Goal: Participate in discussion: Engage in conversation with other users on a specific topic

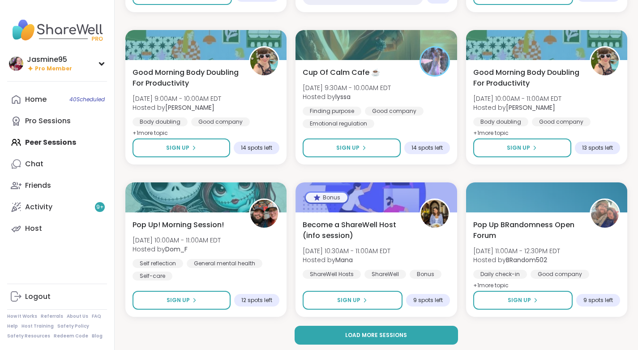
scroll to position [1471, 0]
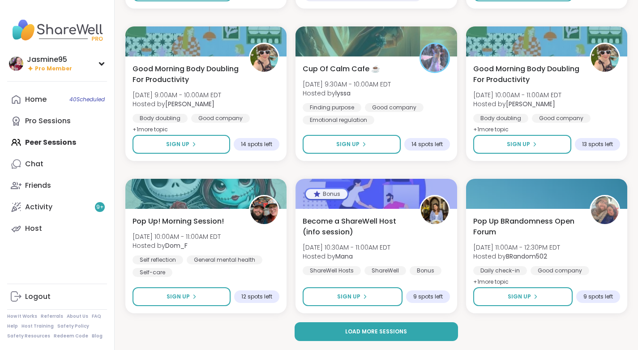
click at [357, 334] on span "Load more sessions" at bounding box center [376, 331] width 62 height 8
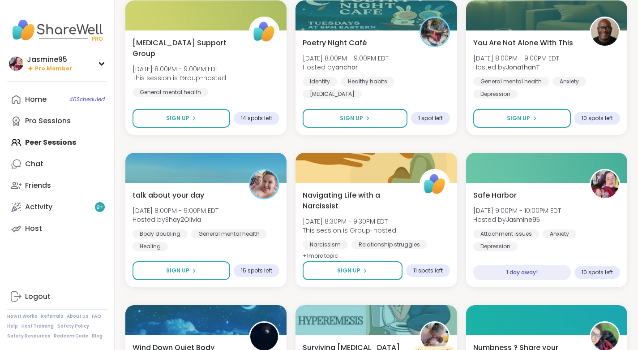
scroll to position [2869, 0]
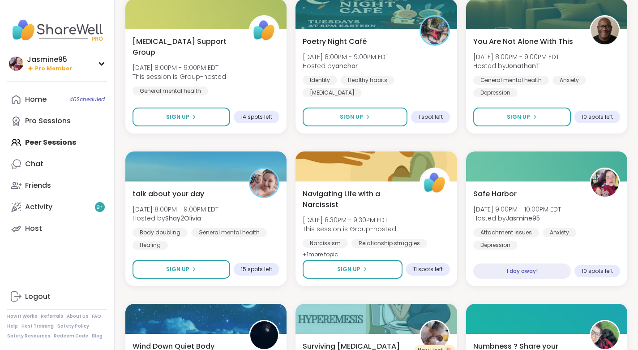
click at [354, 116] on span "Sign Up" at bounding box center [351, 117] width 23 height 8
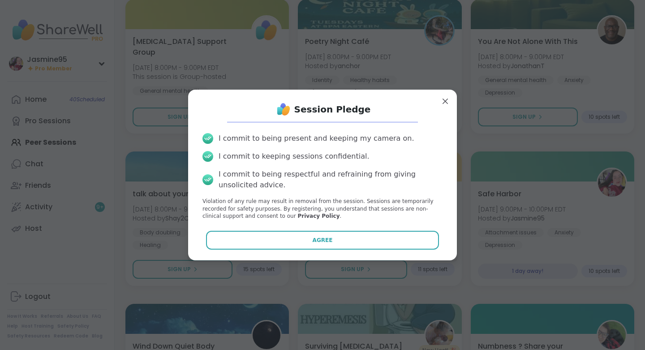
click at [285, 246] on button "Agree" at bounding box center [322, 240] width 233 height 19
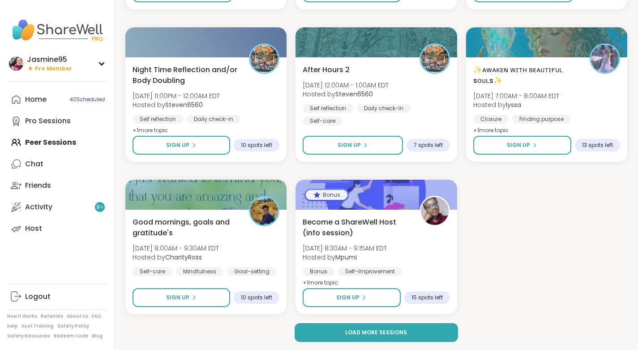
scroll to position [3299, 0]
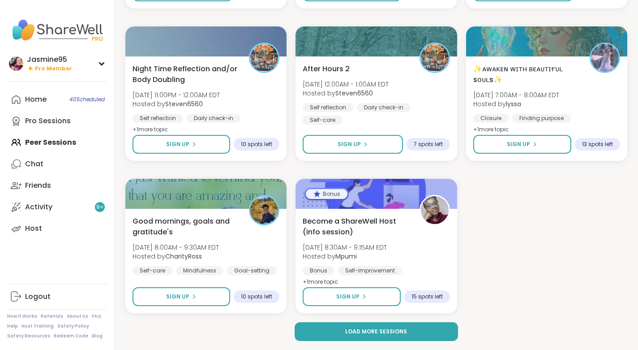
click at [189, 146] on div "Sign Up" at bounding box center [181, 144] width 30 height 8
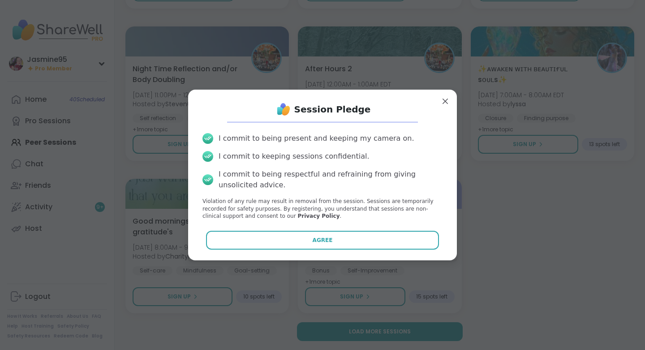
click at [343, 244] on button "Agree" at bounding box center [322, 240] width 233 height 19
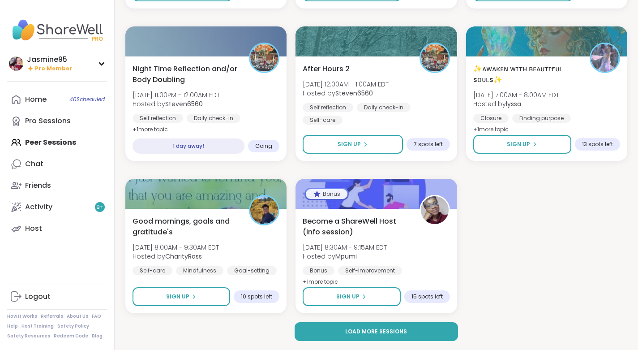
click at [332, 147] on button "Sign Up" at bounding box center [353, 144] width 100 height 19
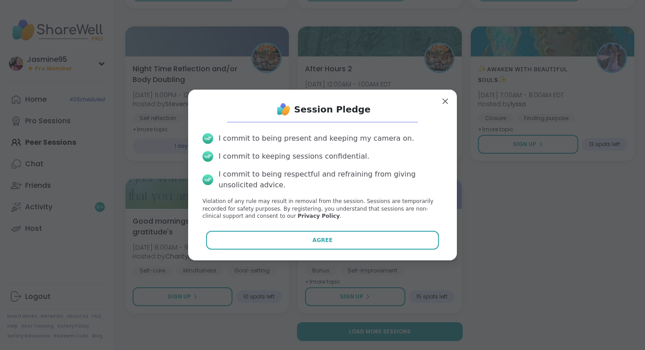
click at [345, 238] on button "Agree" at bounding box center [322, 240] width 233 height 19
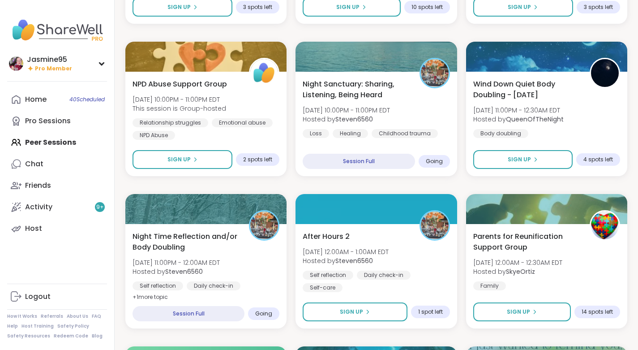
scroll to position [1003, 0]
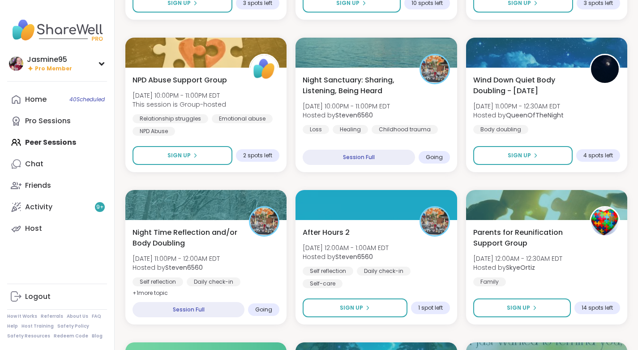
click at [376, 307] on button "Sign Up" at bounding box center [355, 307] width 104 height 19
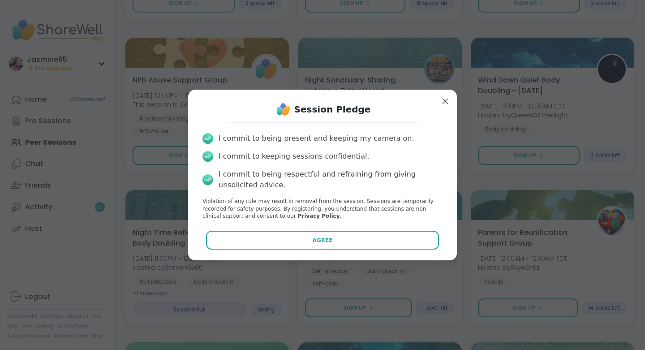
click at [333, 234] on button "Agree" at bounding box center [322, 240] width 233 height 19
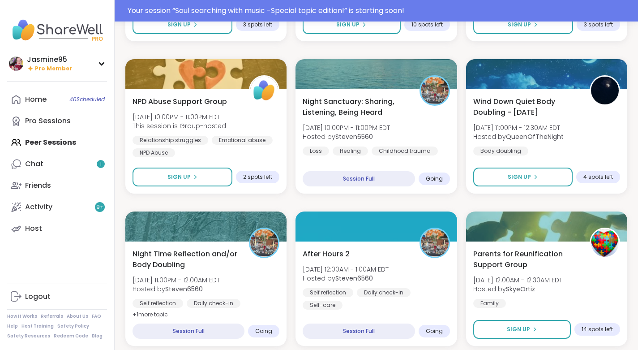
scroll to position [1025, 0]
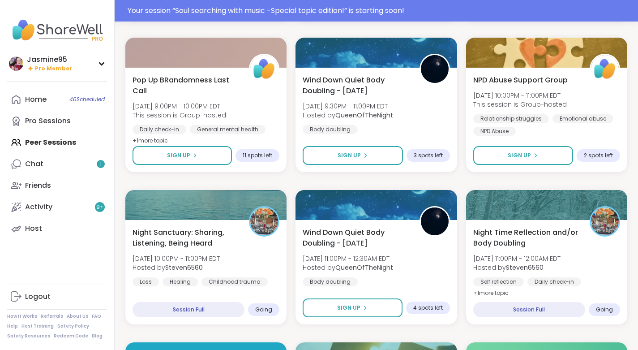
click at [43, 168] on link "Chat 1" at bounding box center [57, 164] width 100 height 22
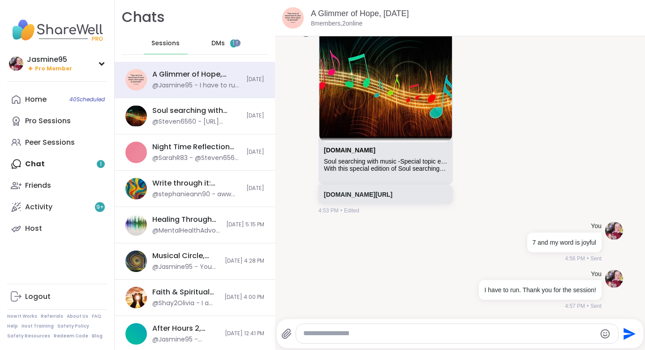
click at [217, 45] on span "DMs" at bounding box center [217, 43] width 13 height 9
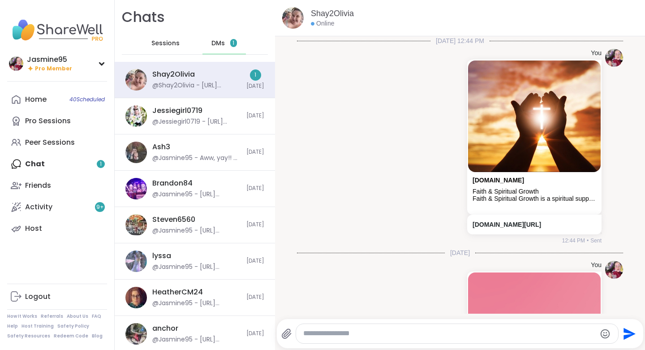
scroll to position [407, 0]
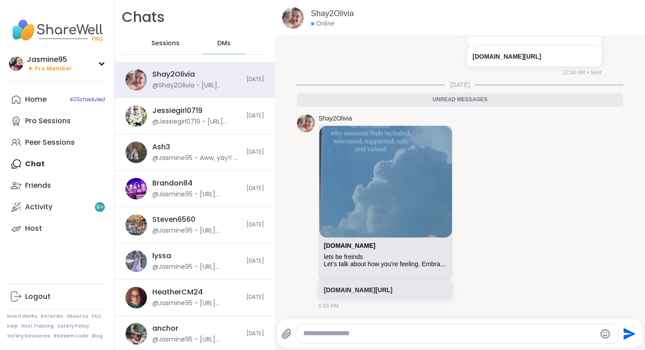
click at [64, 146] on div "Peer Sessions" at bounding box center [50, 143] width 50 height 10
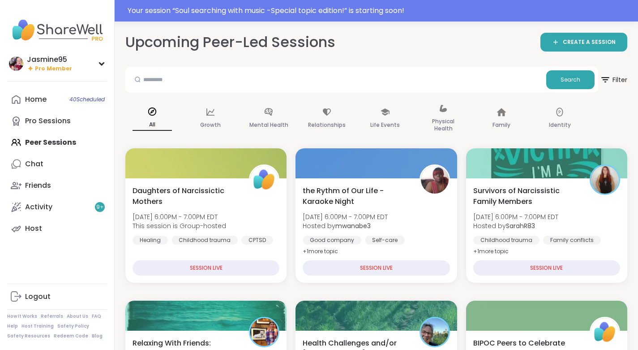
click at [299, 11] on div "Your session “ Soul searching with music -Special topic edition! ” is starting …" at bounding box center [380, 10] width 505 height 11
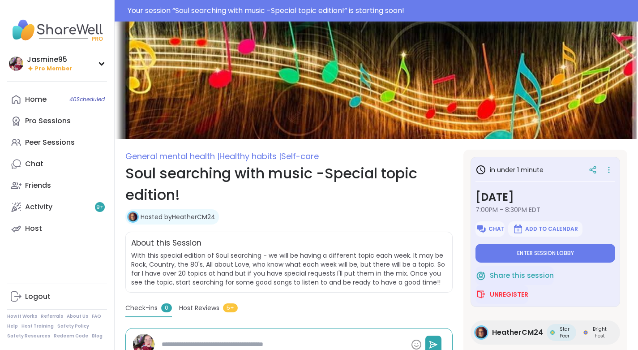
click at [551, 254] on span "Enter session lobby" at bounding box center [545, 253] width 57 height 7
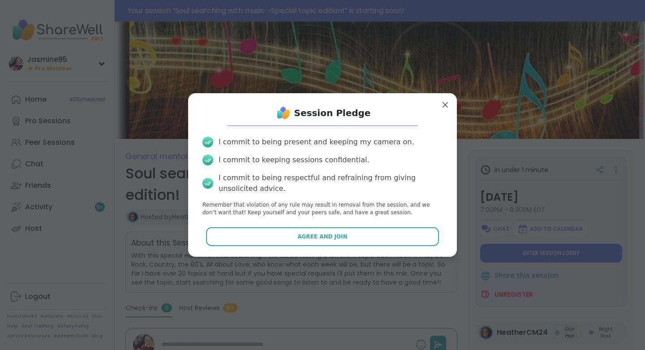
click at [312, 238] on span "Agree and Join" at bounding box center [322, 237] width 50 height 8
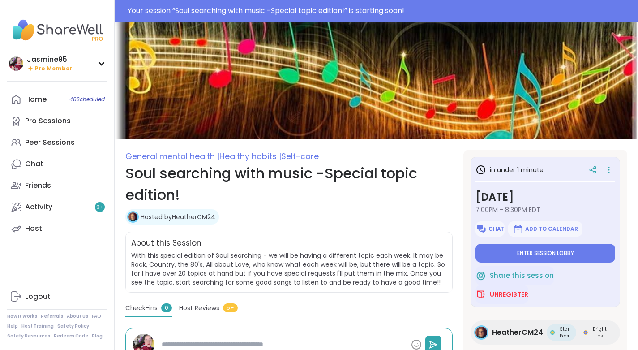
type textarea "*"
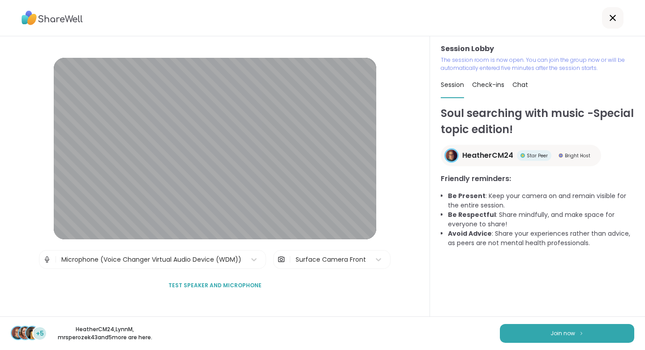
click at [579, 336] on img at bounding box center [581, 333] width 5 height 5
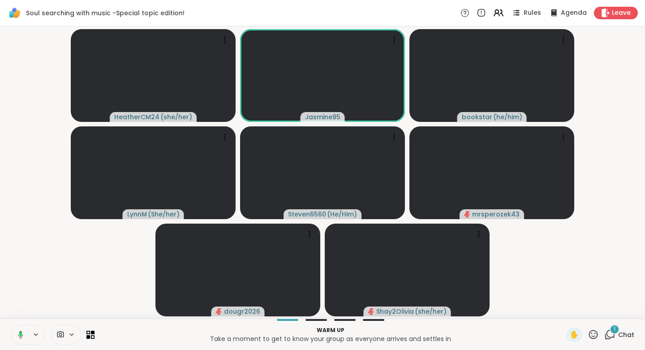
click at [21, 337] on icon at bounding box center [19, 335] width 8 height 8
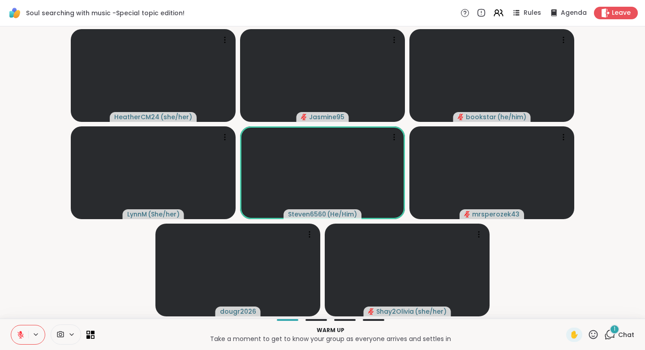
click at [25, 334] on button at bounding box center [19, 334] width 17 height 19
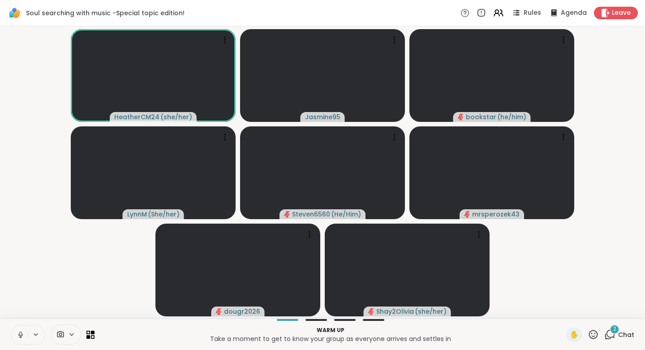
click at [21, 336] on icon at bounding box center [20, 334] width 4 height 3
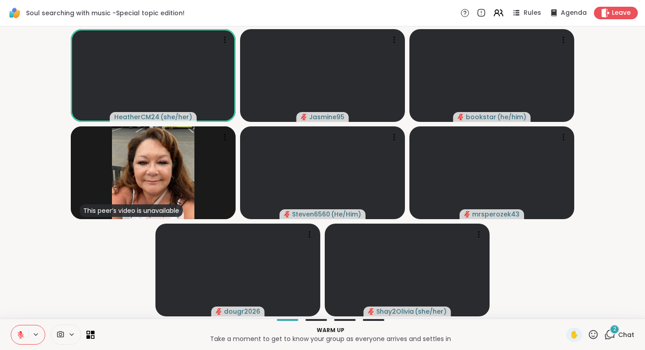
click at [622, 335] on span "Chat" at bounding box center [626, 334] width 16 height 9
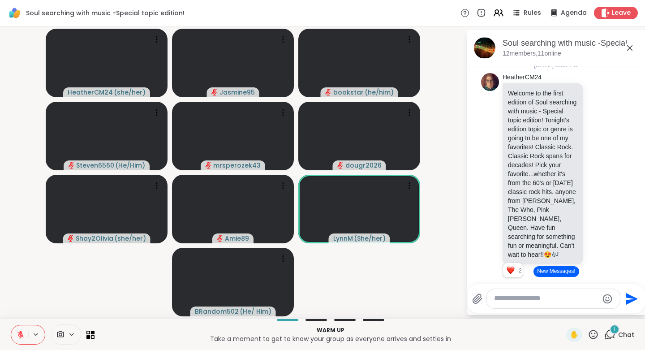
scroll to position [4, 0]
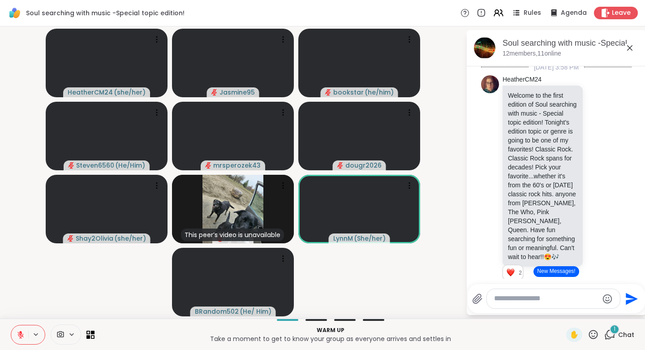
click at [556, 271] on button "New Messages!" at bounding box center [556, 271] width 45 height 11
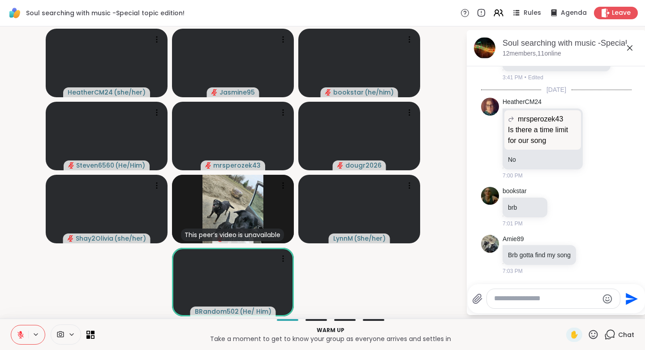
scroll to position [2648, 0]
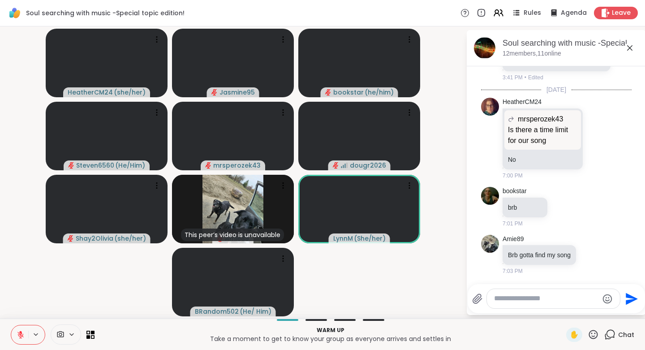
click at [532, 298] on textarea "Type your message" at bounding box center [546, 298] width 104 height 9
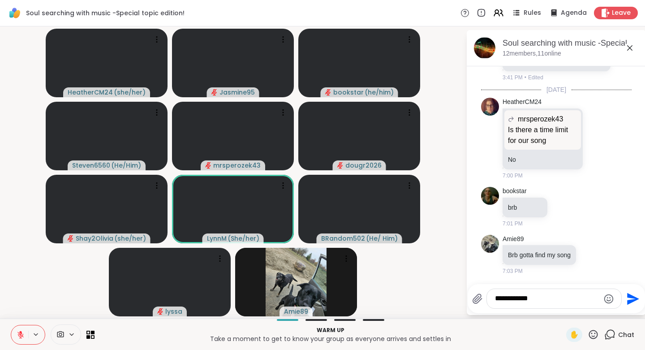
type textarea "**********"
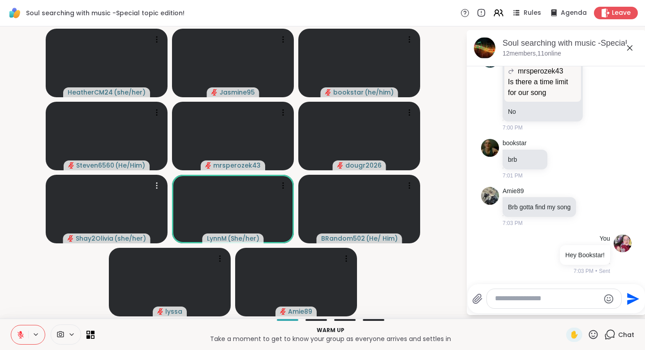
scroll to position [2770, 0]
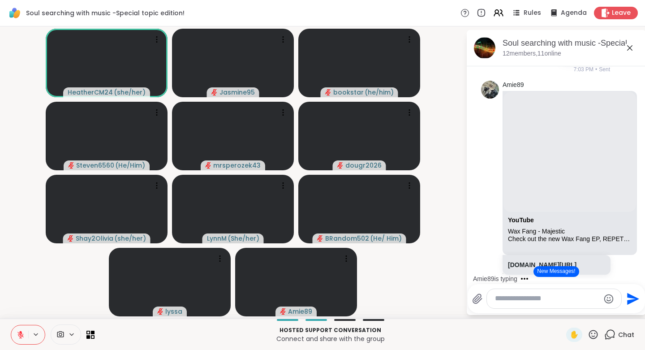
click at [555, 272] on button "New Messages!" at bounding box center [556, 271] width 45 height 11
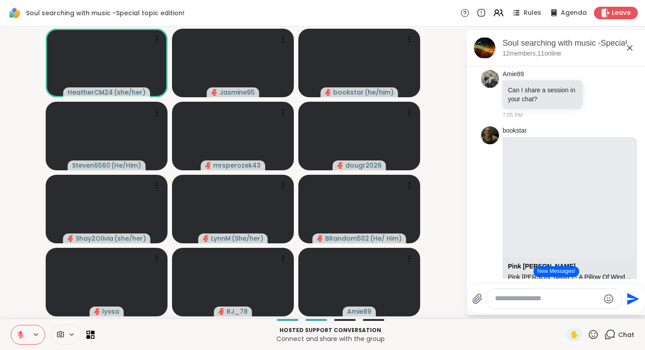
scroll to position [3540, 0]
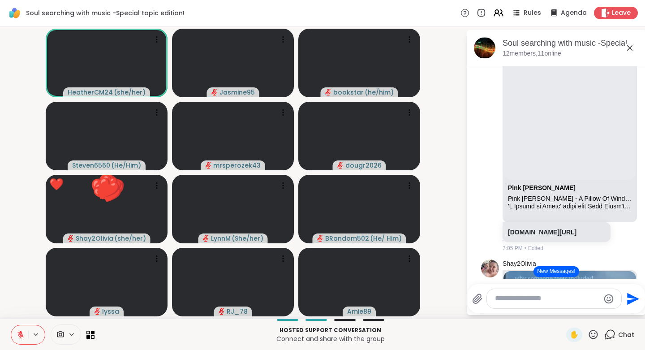
click at [509, 302] on textarea "Type your message" at bounding box center [547, 298] width 104 height 9
paste textarea "**********"
type textarea "**********"
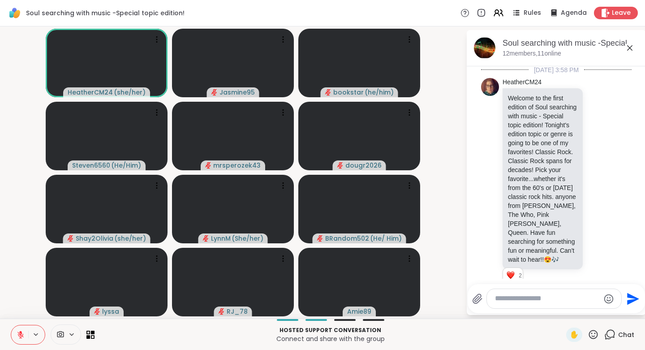
scroll to position [0, 0]
click at [588, 335] on icon at bounding box center [593, 334] width 11 height 11
click at [582, 313] on span "👍" at bounding box center [586, 311] width 9 height 11
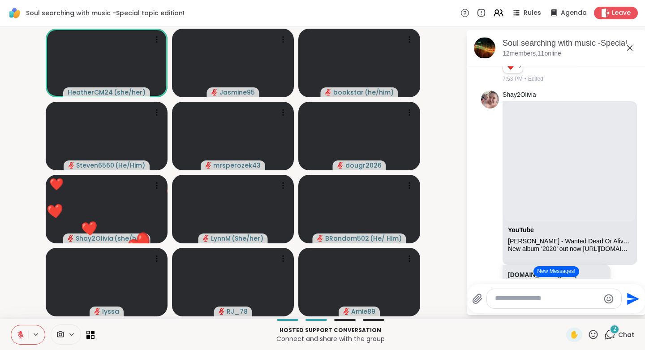
scroll to position [211, 0]
click at [589, 333] on icon at bounding box center [593, 334] width 9 height 9
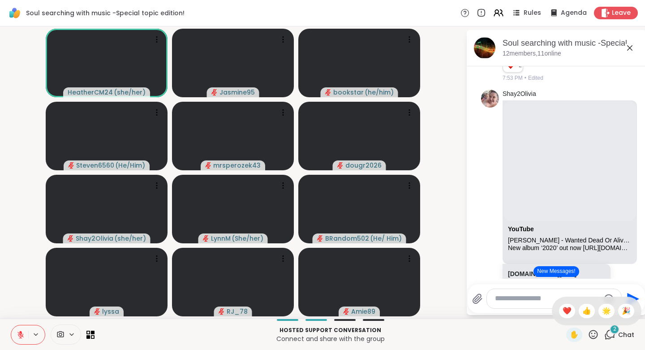
click at [582, 309] on span "👍" at bounding box center [586, 311] width 9 height 11
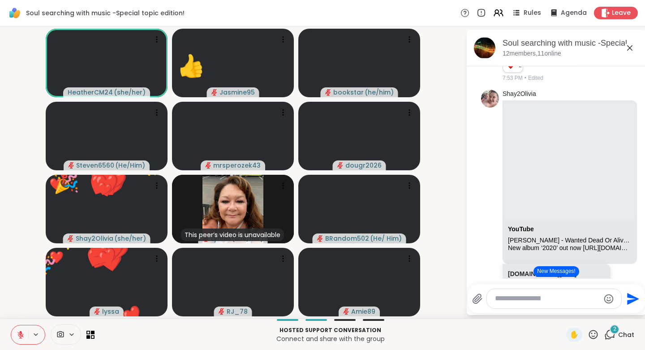
click at [589, 335] on icon at bounding box center [593, 334] width 11 height 11
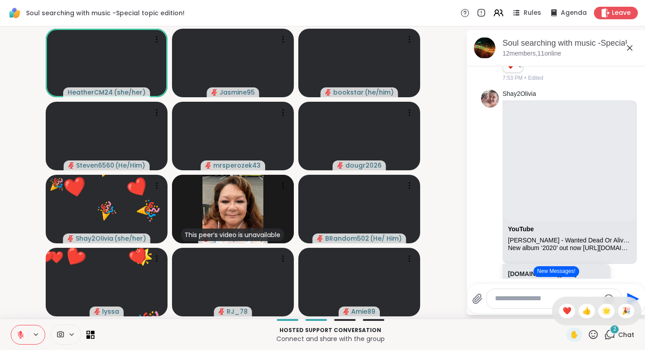
click at [622, 311] on span "🎉" at bounding box center [626, 311] width 9 height 11
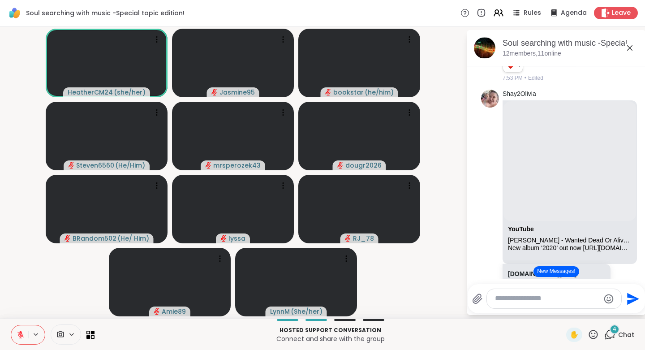
click at [592, 336] on icon at bounding box center [593, 334] width 11 height 11
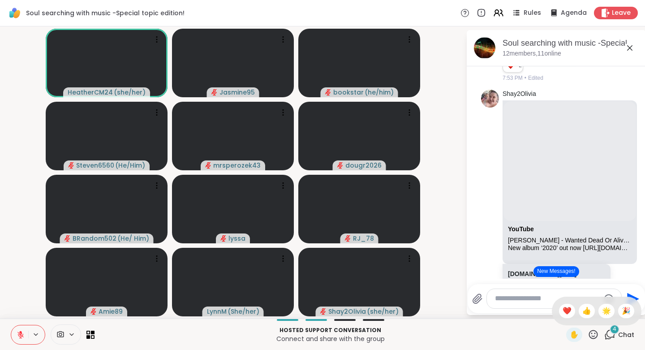
click at [582, 314] on span "👍" at bounding box center [586, 311] width 9 height 11
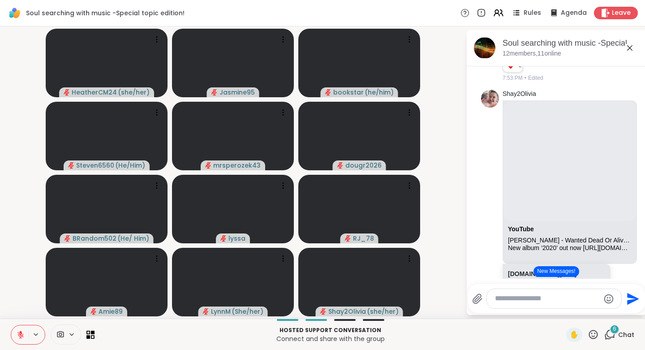
click at [441, 116] on video-player-container "HeatherCM24 ( she/her ) Jasmine95 bookstar ( he/him ) Steven6560 ( He/Him ) mrs…" at bounding box center [232, 172] width 455 height 285
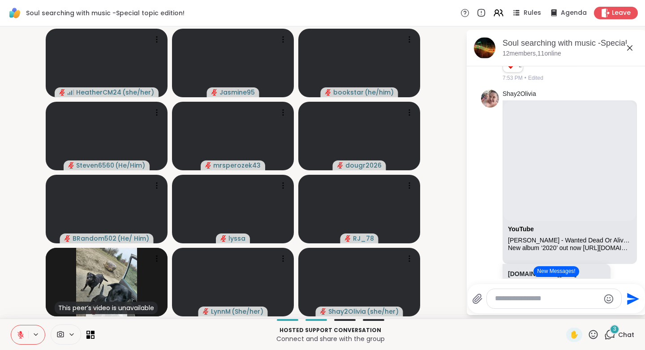
click at [588, 333] on icon at bounding box center [593, 334] width 11 height 11
click at [582, 312] on span "👍" at bounding box center [586, 311] width 9 height 11
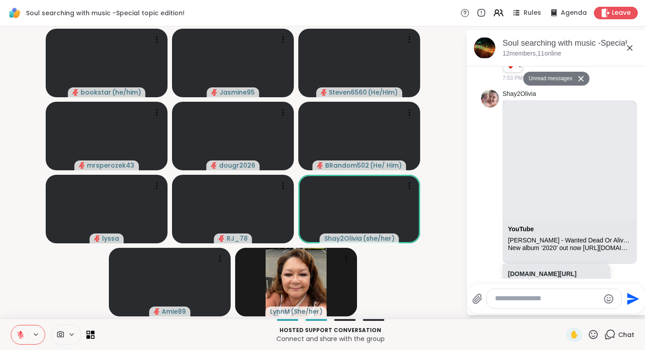
scroll to position [5511, 0]
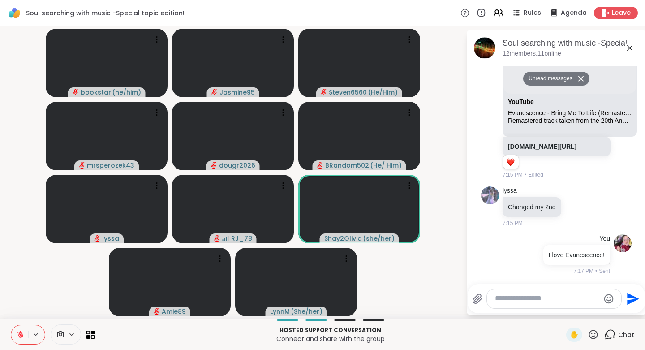
click at [589, 335] on icon at bounding box center [593, 334] width 11 height 11
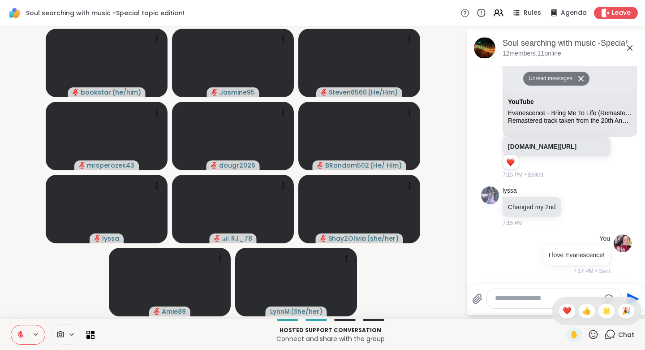
click at [563, 315] on span "❤️" at bounding box center [567, 311] width 9 height 11
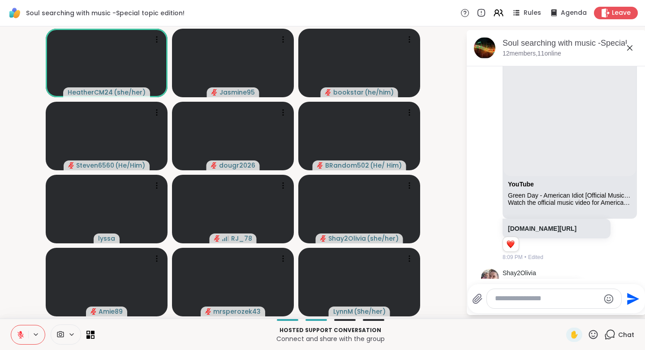
scroll to position [887, 0]
click at [588, 335] on icon at bounding box center [593, 334] width 11 height 11
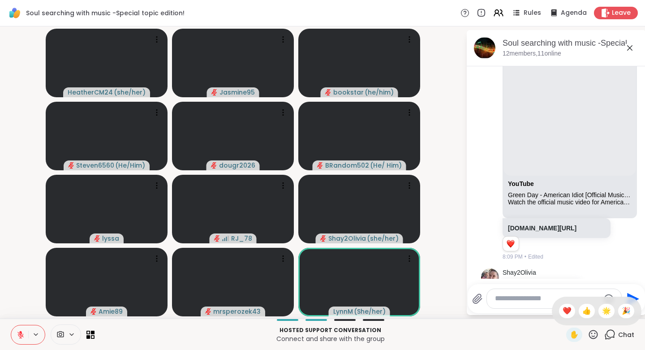
click at [582, 312] on span "👍" at bounding box center [586, 311] width 9 height 11
click at [588, 332] on icon at bounding box center [593, 334] width 11 height 11
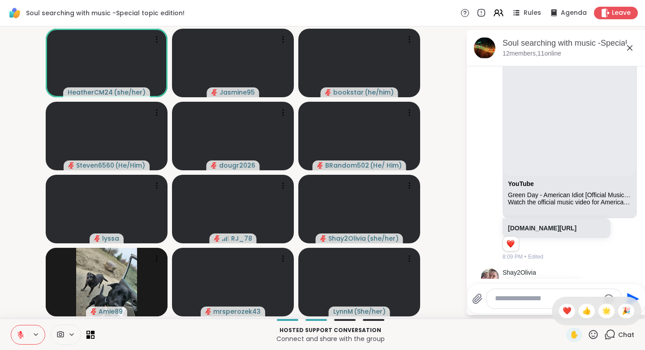
click at [582, 309] on span "👍" at bounding box center [586, 311] width 9 height 11
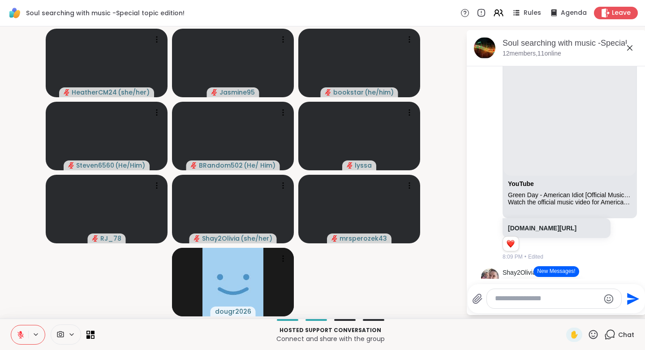
click at [478, 174] on li "lyssa YouTube Green Day - American Idiot [Official Music Video] [4K Upgrade] Wa…" at bounding box center [556, 153] width 163 height 224
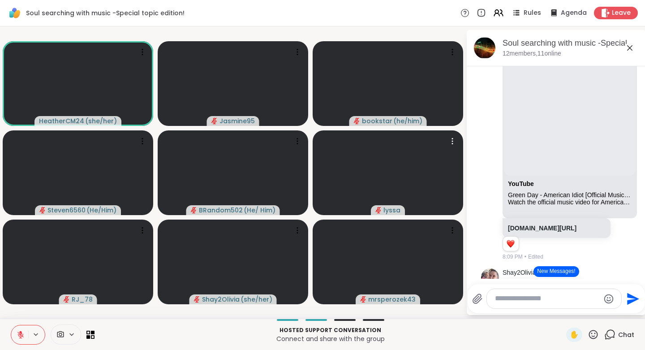
click at [589, 338] on icon at bounding box center [593, 334] width 9 height 9
click at [582, 310] on span "👍" at bounding box center [586, 311] width 9 height 11
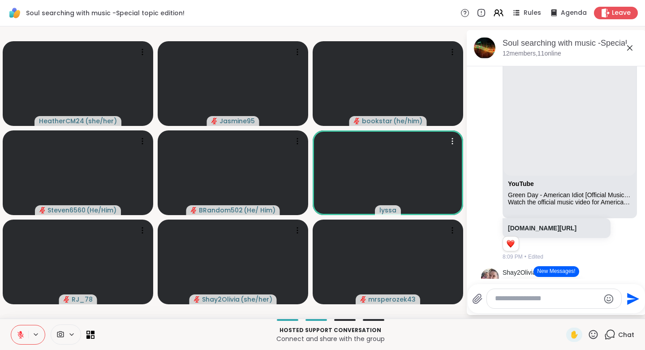
click at [589, 333] on icon at bounding box center [593, 334] width 9 height 9
click at [563, 310] on span "❤️" at bounding box center [567, 311] width 9 height 11
click at [590, 333] on icon at bounding box center [593, 334] width 11 height 11
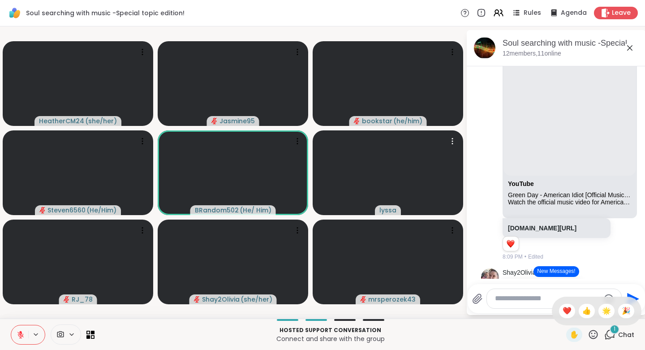
click at [602, 312] on span "🌟" at bounding box center [606, 311] width 9 height 11
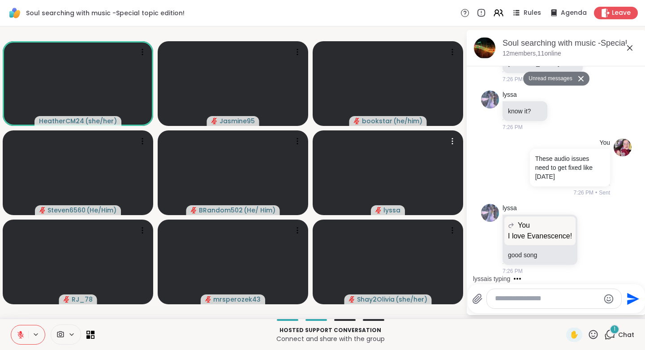
scroll to position [5937, 0]
click at [590, 332] on icon at bounding box center [593, 334] width 9 height 9
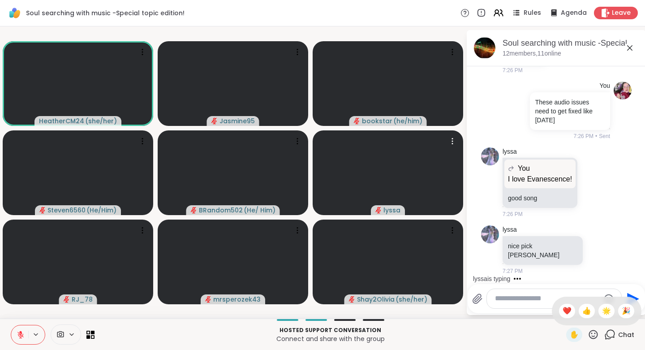
scroll to position [5985, 0]
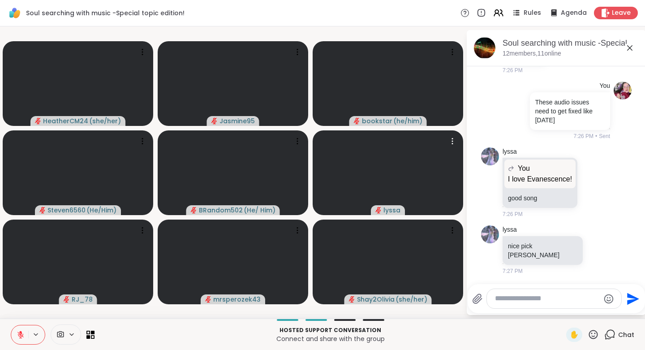
click at [537, 234] on div "lyssa" at bounding box center [544, 229] width 82 height 9
click at [600, 185] on icon at bounding box center [603, 182] width 6 height 6
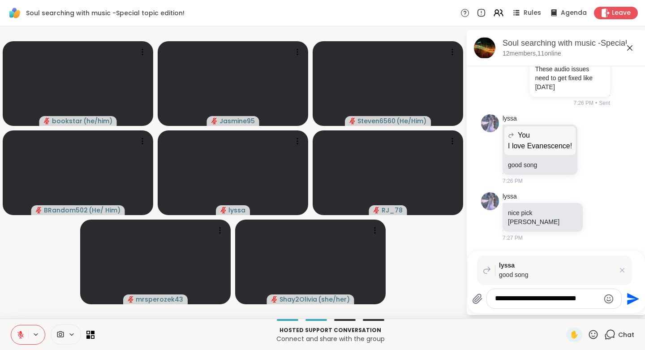
type textarea "**********"
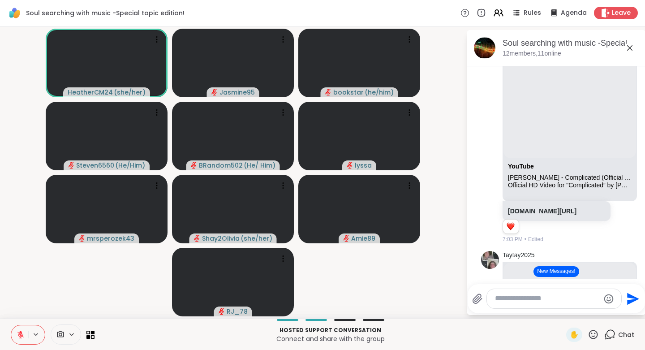
scroll to position [1723, 0]
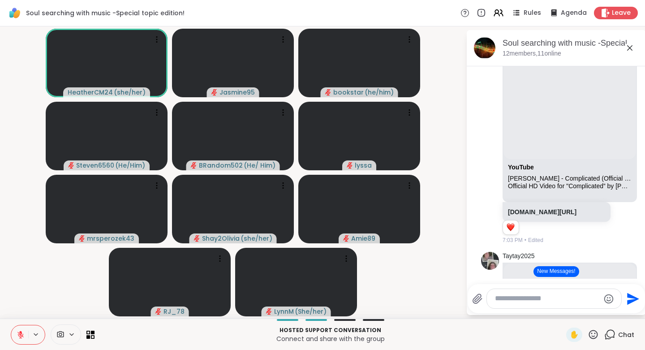
click at [588, 335] on icon at bounding box center [593, 334] width 11 height 11
click at [582, 310] on span "👍" at bounding box center [586, 311] width 9 height 11
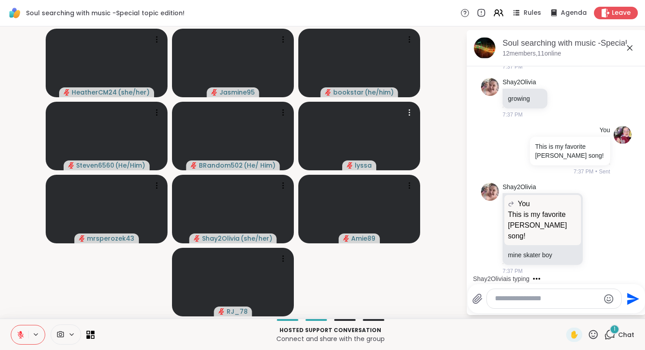
scroll to position [7220, 0]
click at [594, 233] on icon at bounding box center [598, 228] width 8 height 9
click at [594, 218] on div "Select Reaction: Heart" at bounding box center [598, 214] width 8 height 8
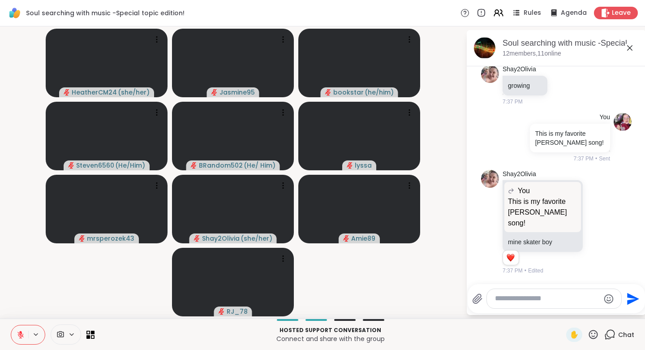
scroll to position [7232, 0]
click at [604, 227] on icon at bounding box center [608, 221] width 8 height 11
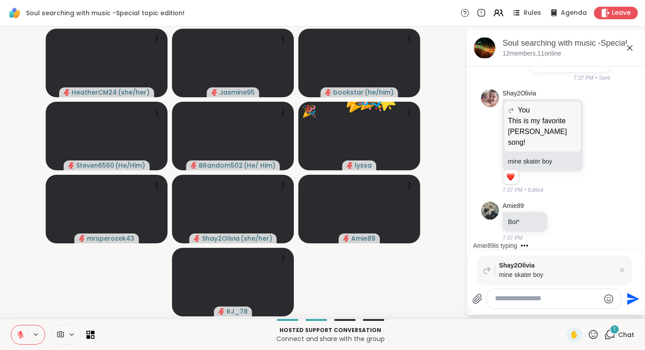
scroll to position [7313, 0]
type textarea "**********"
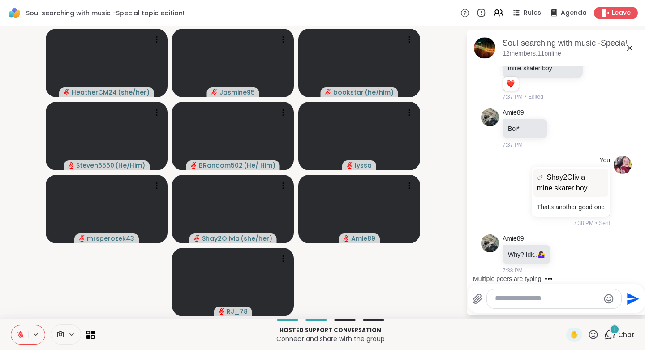
scroll to position [7415, 0]
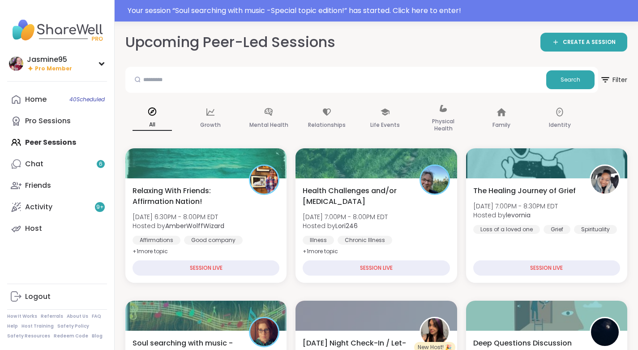
click at [50, 160] on link "Chat 6" at bounding box center [57, 164] width 100 height 22
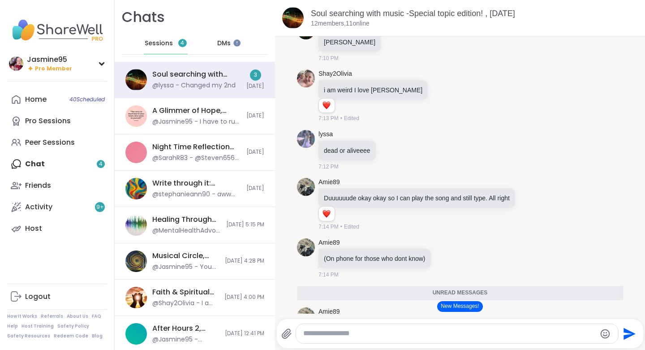
scroll to position [4544, 0]
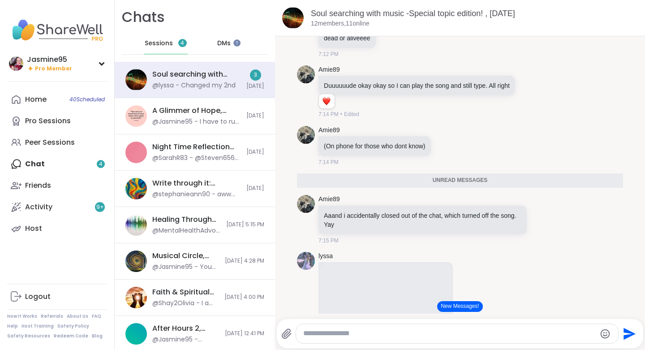
click at [457, 306] on button "New Messages!" at bounding box center [459, 306] width 45 height 11
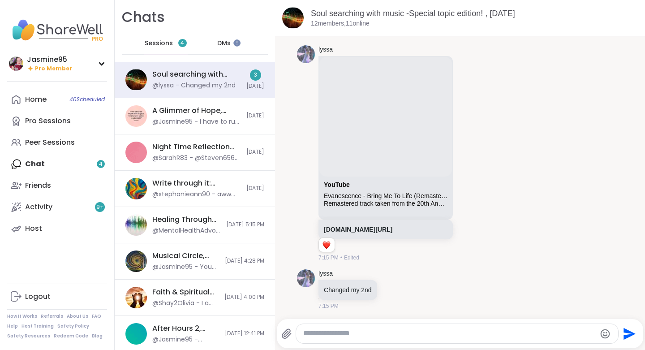
scroll to position [4747, 0]
click at [328, 336] on textarea "Type your message" at bounding box center [449, 333] width 293 height 9
type textarea "*"
type textarea "**********"
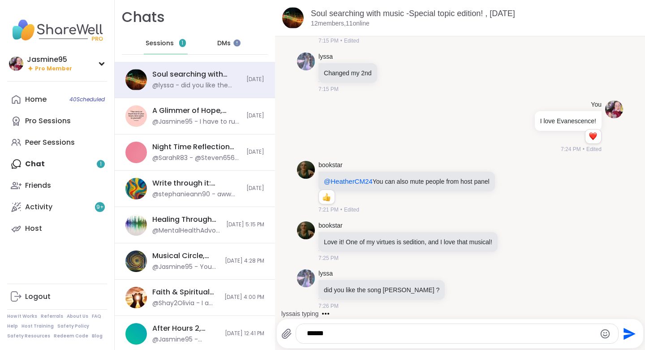
scroll to position [5012, 0]
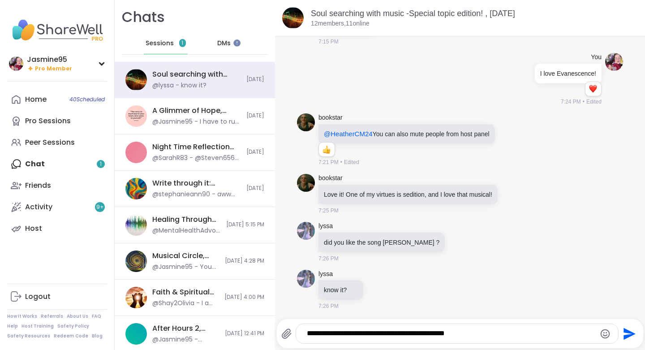
type textarea "**********"
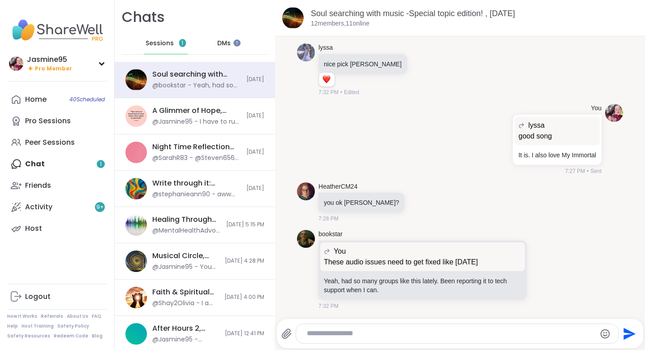
scroll to position [5424, 0]
click at [548, 267] on icon at bounding box center [552, 269] width 8 height 11
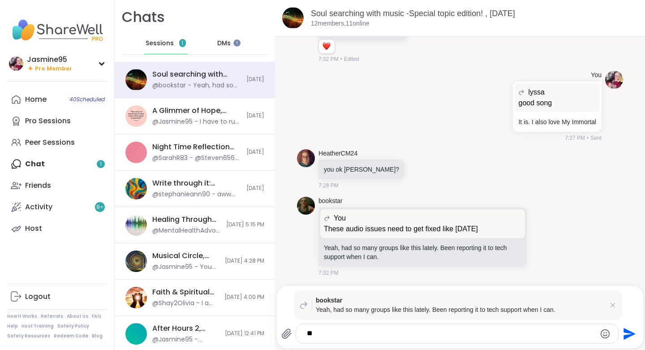
type textarea "*"
type textarea "**********"
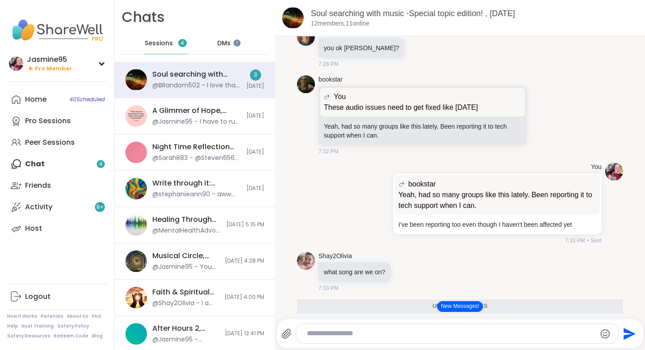
scroll to position [5661, 0]
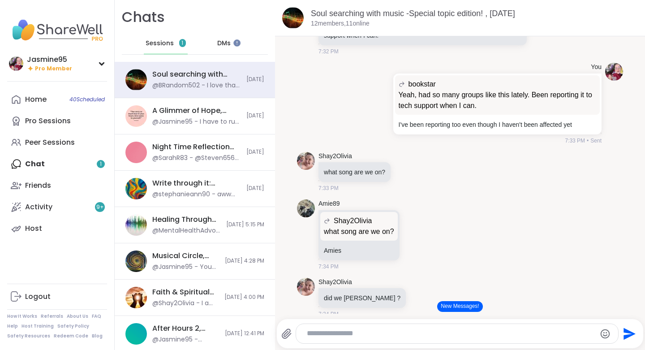
click at [460, 307] on button "New Messages!" at bounding box center [459, 306] width 45 height 11
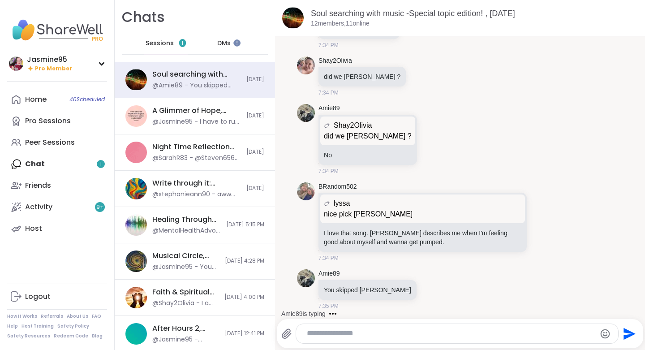
scroll to position [5948, 0]
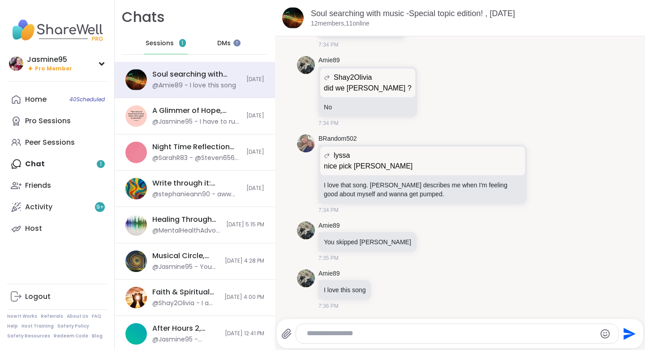
click at [323, 333] on textarea "Type your message" at bounding box center [450, 333] width 286 height 9
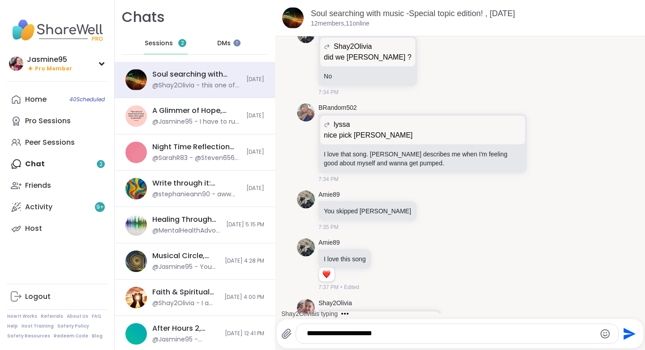
scroll to position [6039, 0]
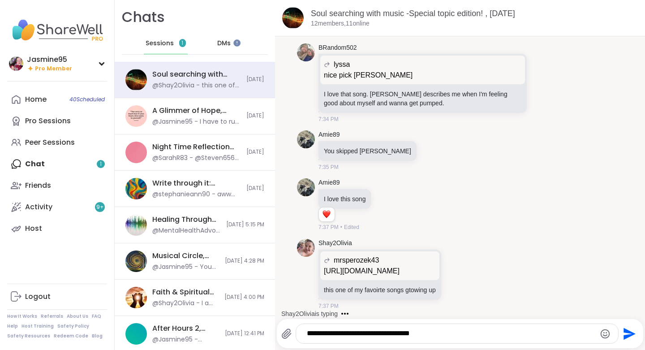
type textarea "**********"
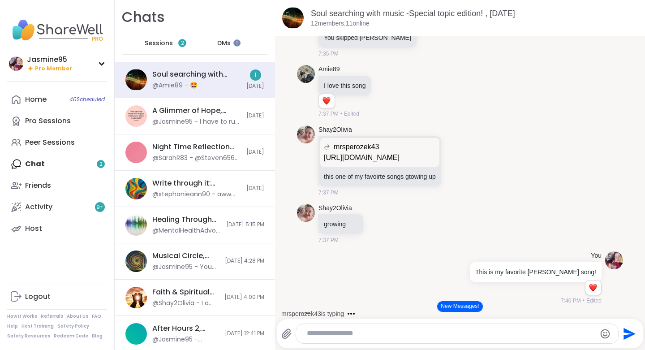
scroll to position [6351, 0]
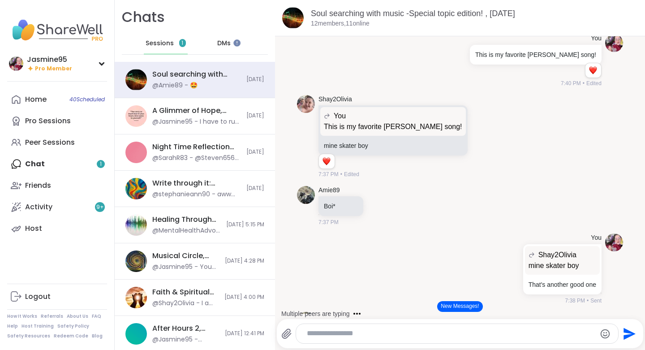
click at [458, 309] on button "New Messages!" at bounding box center [459, 306] width 45 height 11
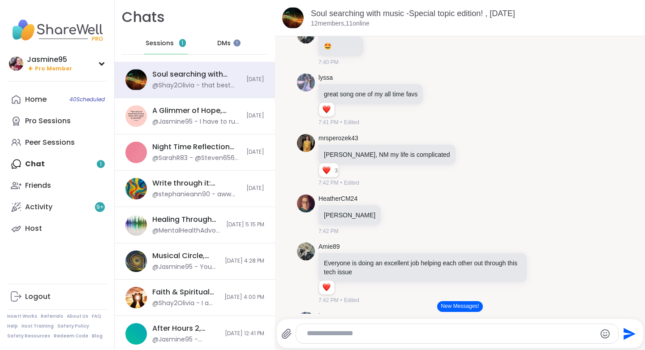
scroll to position [6893, 0]
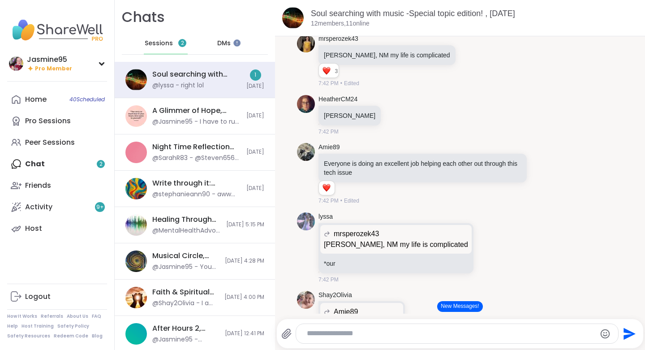
click at [456, 306] on button "New Messages!" at bounding box center [459, 306] width 45 height 11
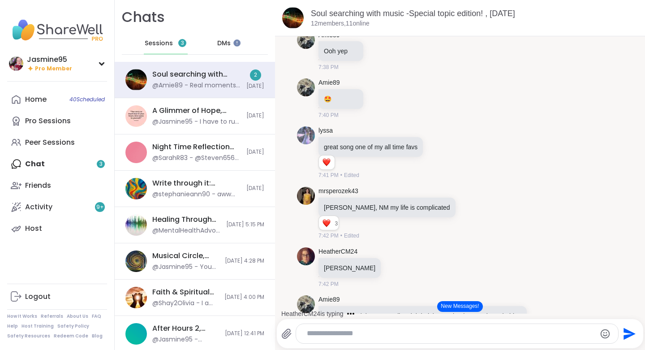
scroll to position [6722, 0]
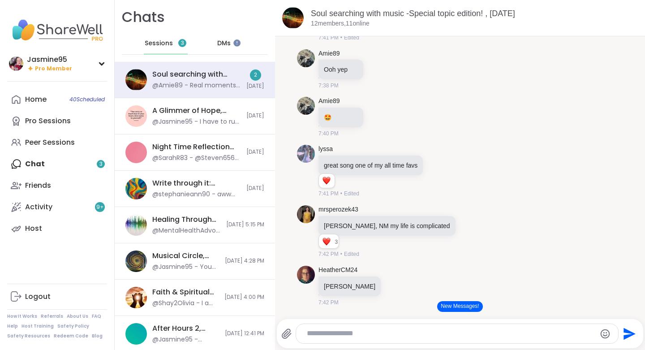
click at [451, 308] on button "New Messages!" at bounding box center [459, 306] width 45 height 11
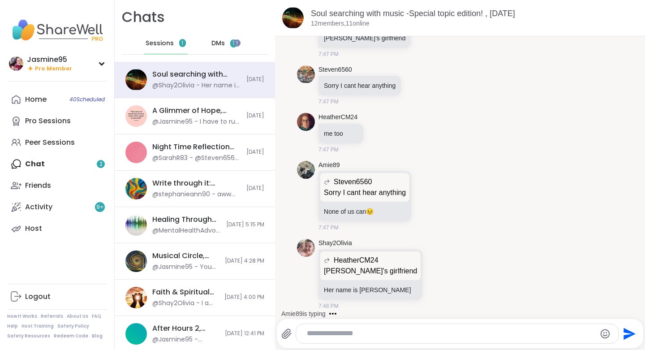
scroll to position [8427, 0]
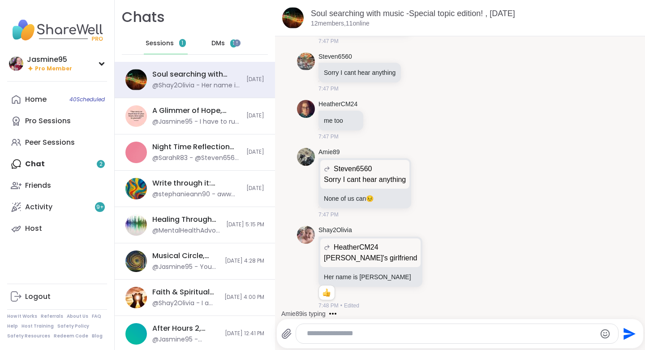
click at [211, 48] on div "DMs 1" at bounding box center [224, 44] width 44 height 22
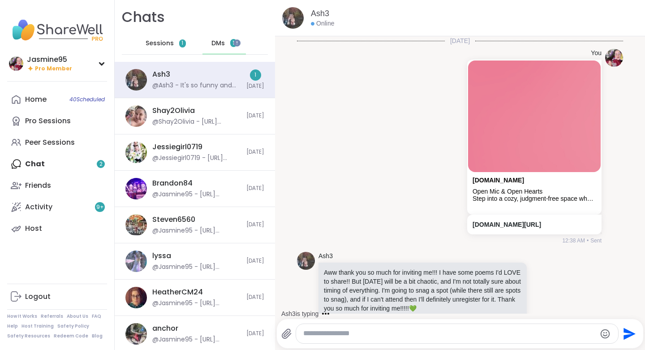
scroll to position [361, 0]
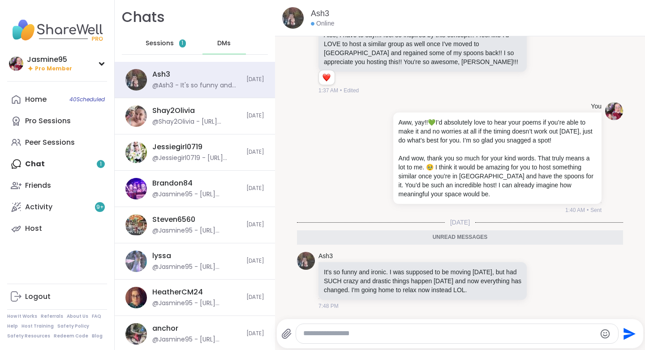
click at [316, 336] on textarea "Type your message" at bounding box center [449, 333] width 293 height 9
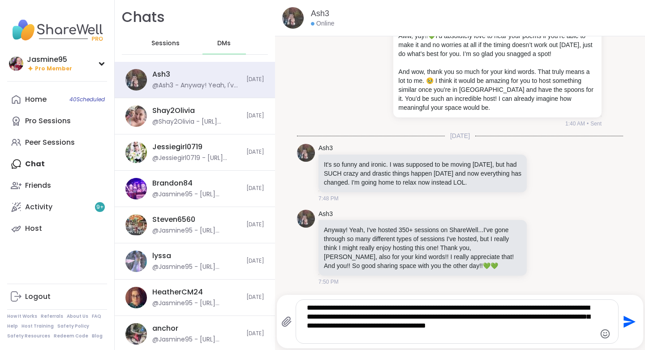
scroll to position [444, 0]
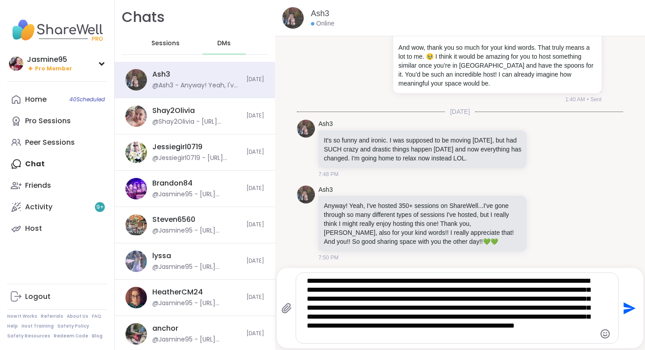
type textarea "**********"
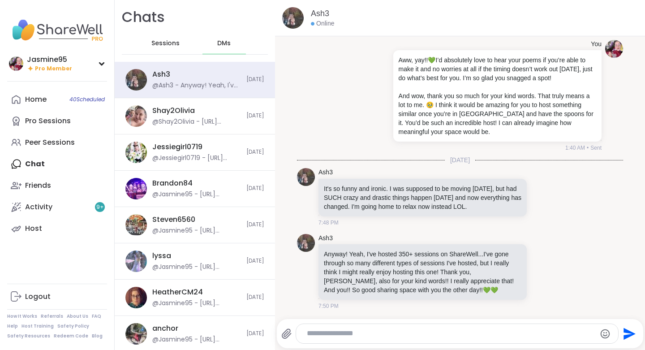
scroll to position [551, 0]
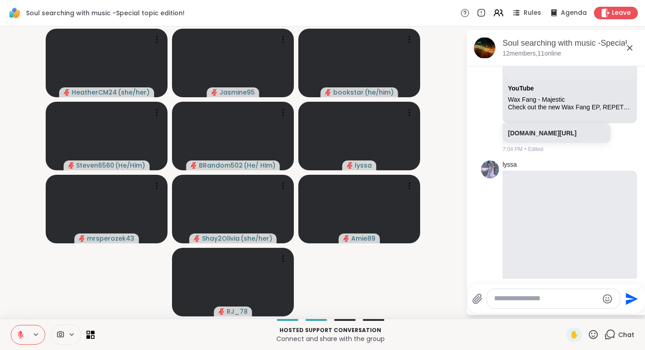
scroll to position [2896, 0]
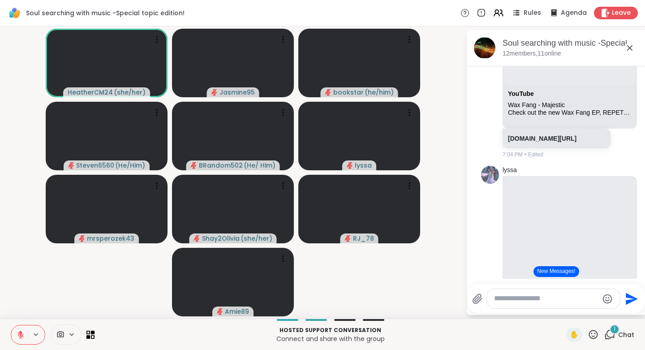
click at [589, 336] on icon at bounding box center [593, 334] width 9 height 9
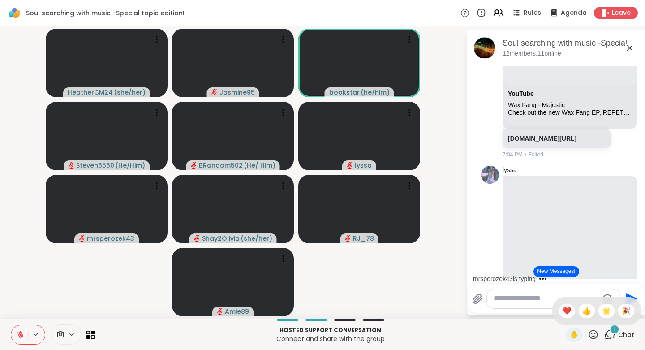
click at [582, 311] on span "👍" at bounding box center [586, 311] width 9 height 11
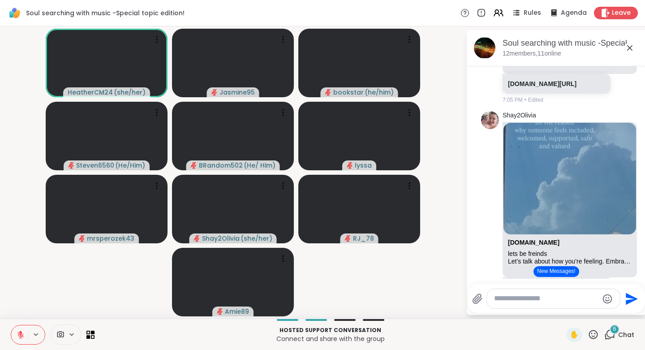
scroll to position [3675, 0]
click at [589, 336] on icon at bounding box center [593, 334] width 11 height 11
click at [582, 311] on span "👍" at bounding box center [586, 311] width 9 height 11
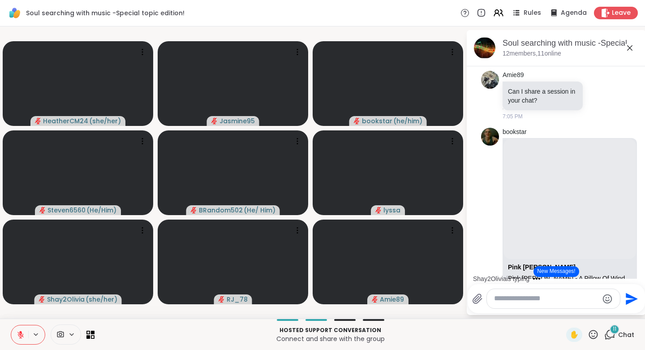
scroll to position [3479, 0]
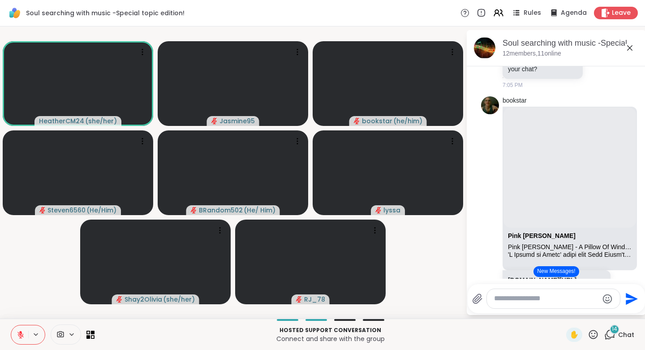
click at [24, 334] on icon at bounding box center [21, 335] width 8 height 8
click at [18, 335] on icon at bounding box center [21, 335] width 8 height 8
click at [521, 299] on textarea "Type your message" at bounding box center [546, 298] width 104 height 9
type textarea "*"
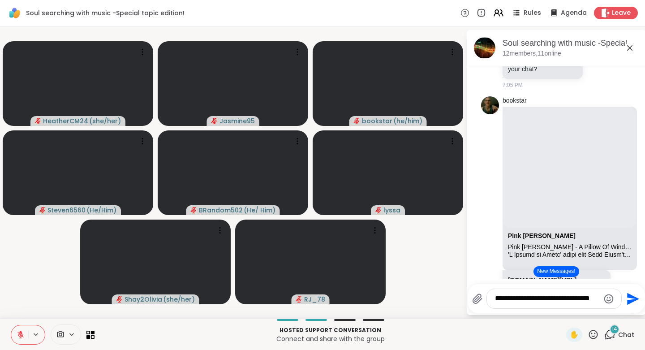
type textarea "**********"
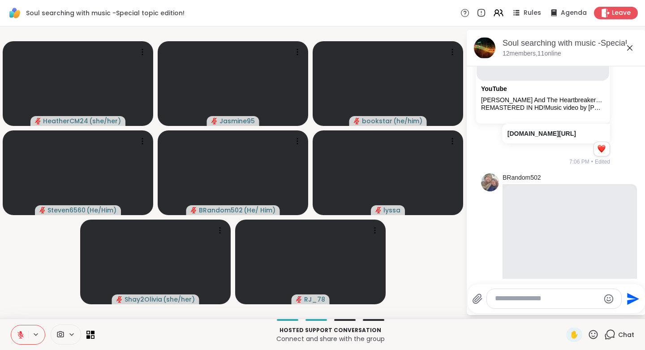
scroll to position [4311, 0]
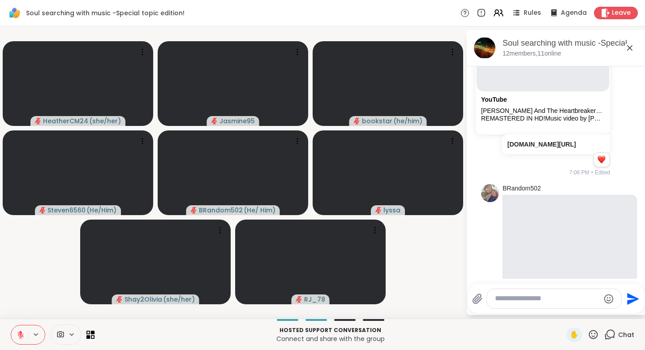
click at [501, 297] on textarea "Type your message" at bounding box center [547, 298] width 104 height 9
type textarea "*"
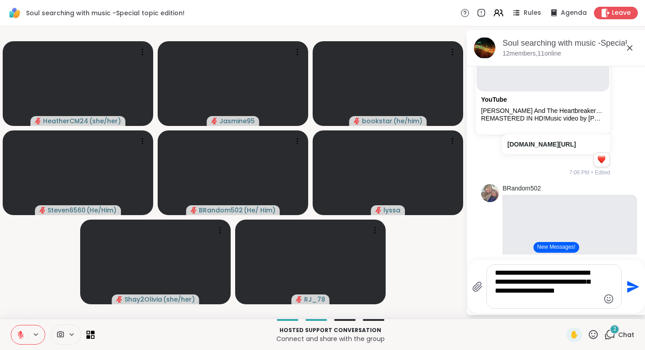
type textarea "**********"
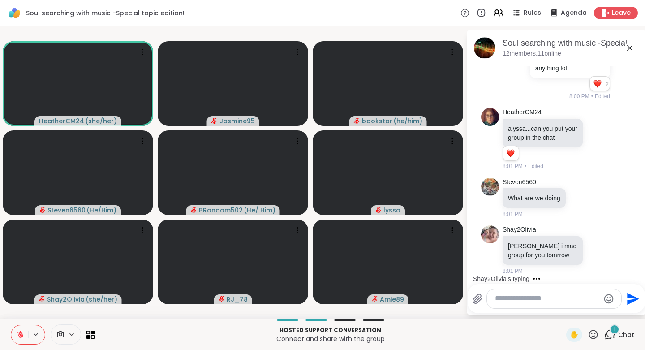
scroll to position [11647, 0]
click at [24, 332] on icon at bounding box center [21, 335] width 8 height 8
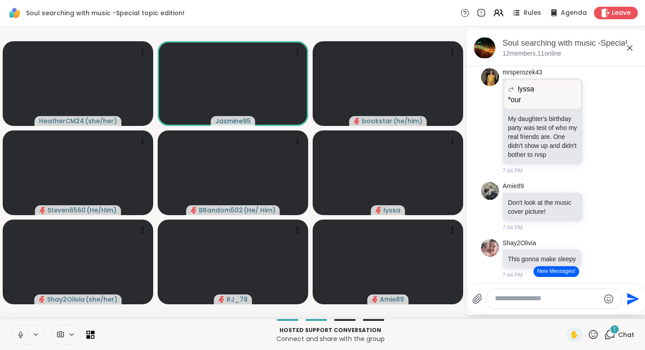
scroll to position [8350, 0]
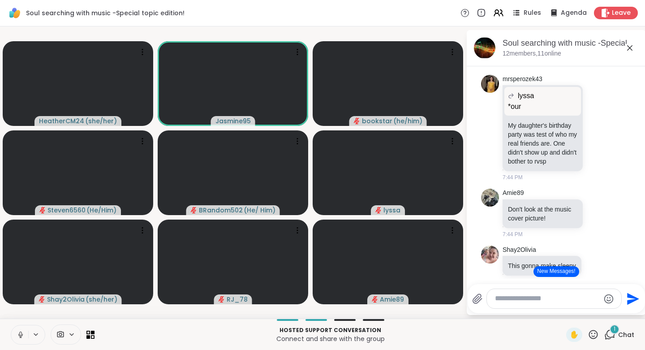
click at [564, 273] on button "New Messages!" at bounding box center [556, 271] width 45 height 11
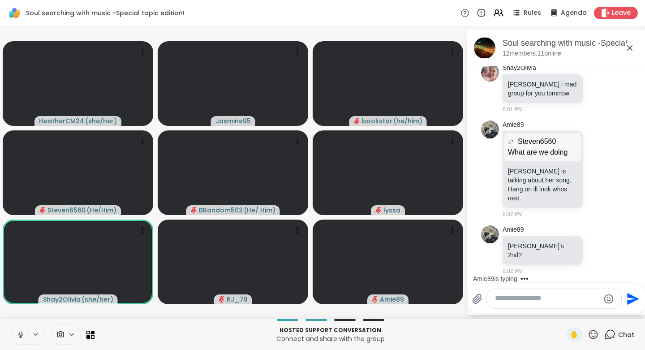
scroll to position [11790, 0]
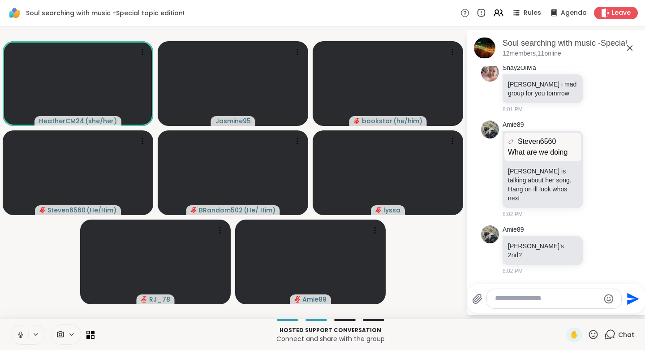
click at [22, 333] on icon at bounding box center [20, 334] width 2 height 4
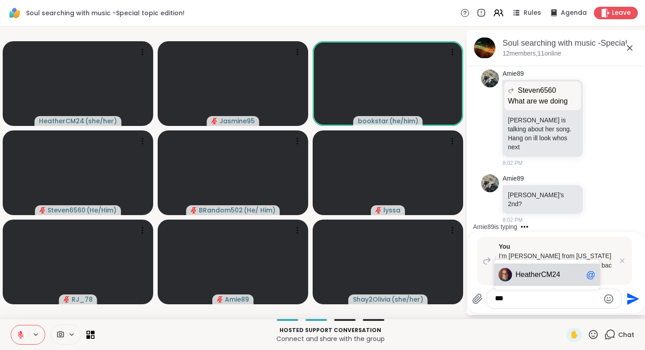
type textarea "**********"
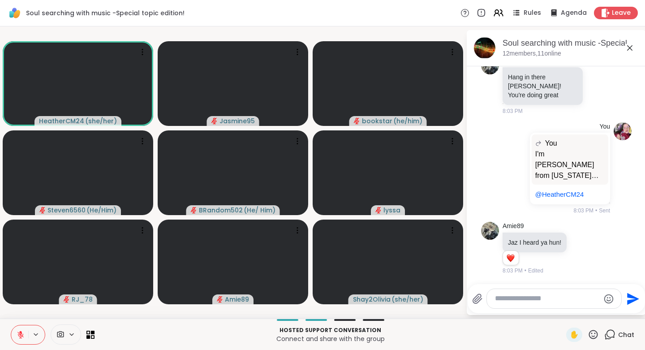
scroll to position [12016, 0]
click at [578, 247] on icon at bounding box center [582, 248] width 8 height 9
click at [582, 231] on div "Select Reaction: Heart" at bounding box center [582, 234] width 8 height 8
drag, startPoint x: 586, startPoint y: 241, endPoint x: 593, endPoint y: 247, distance: 9.5
click at [593, 247] on icon at bounding box center [592, 248] width 8 height 11
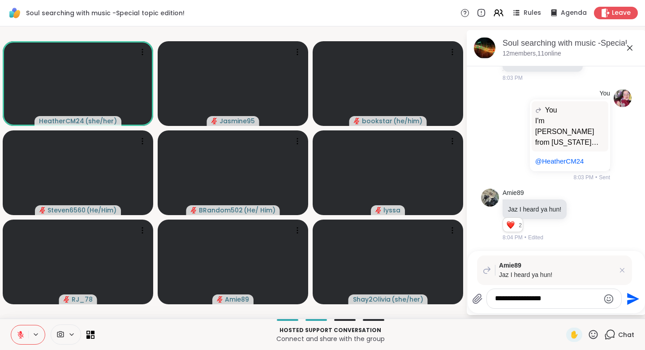
type textarea "**********"
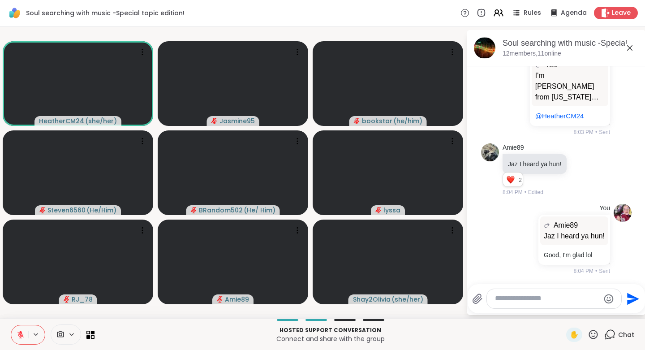
scroll to position [12095, 0]
type textarea "*"
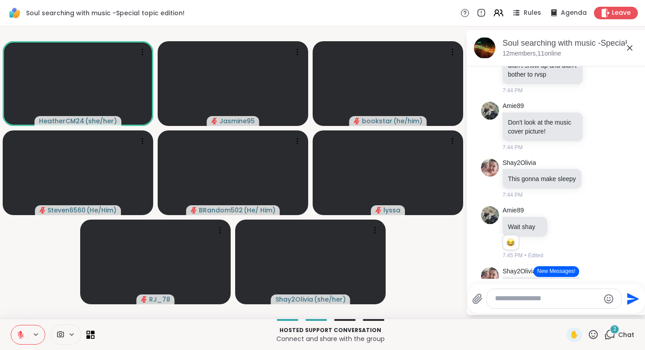
scroll to position [8437, 0]
click at [551, 271] on button "New Messages!" at bounding box center [556, 271] width 45 height 11
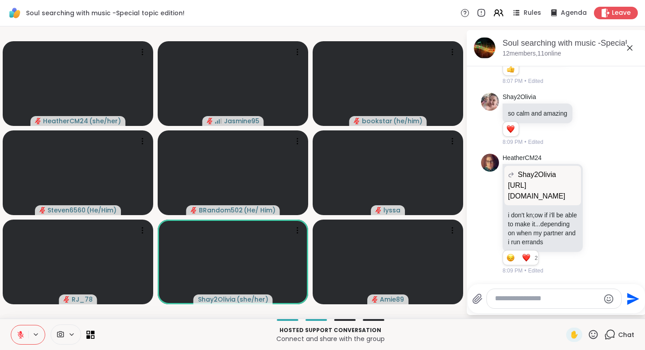
scroll to position [13310, 0]
click at [588, 334] on icon at bounding box center [593, 334] width 11 height 11
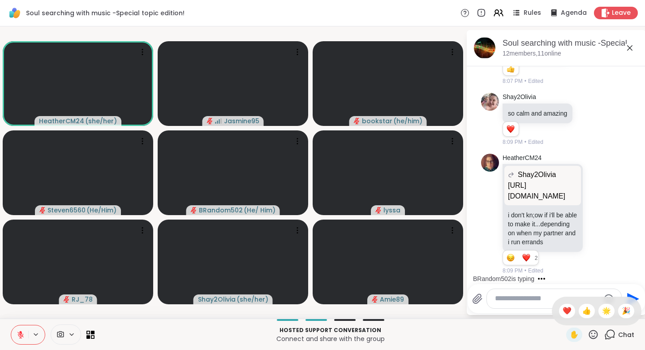
click at [582, 308] on span "👍" at bounding box center [586, 311] width 9 height 11
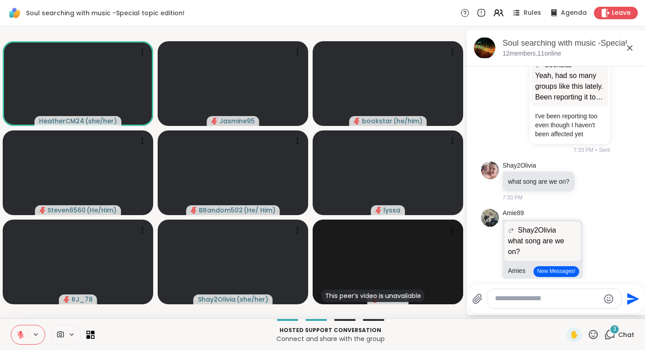
scroll to position [6238, 0]
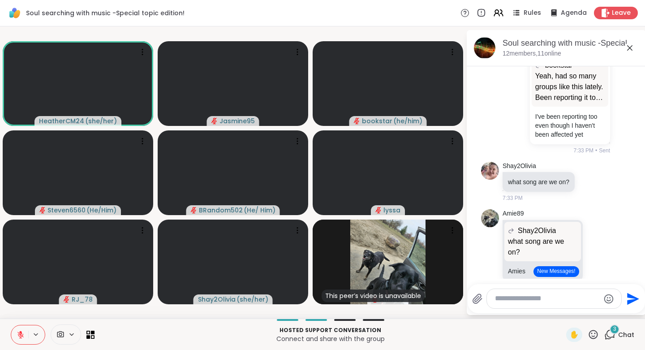
click at [550, 272] on button "New Messages!" at bounding box center [556, 271] width 45 height 11
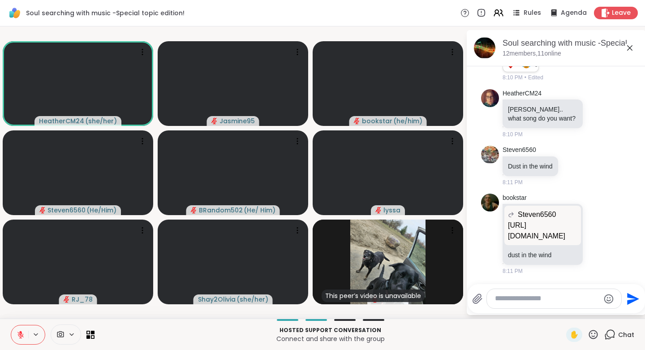
click at [551, 220] on p "https://youtu.be/tH2w6Oxx0kQ?feature=shared" at bounding box center [542, 231] width 69 height 22
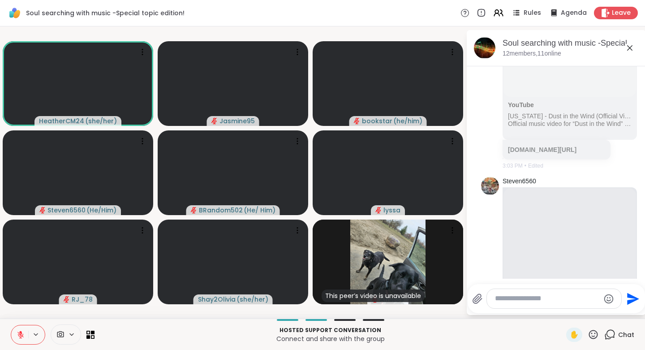
click at [592, 335] on icon at bounding box center [593, 334] width 11 height 11
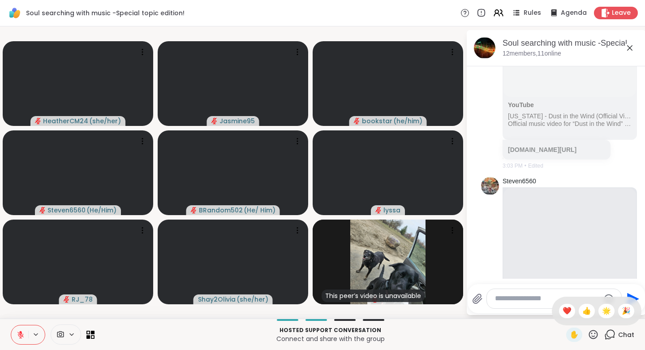
click at [582, 310] on span "👍" at bounding box center [586, 311] width 9 height 11
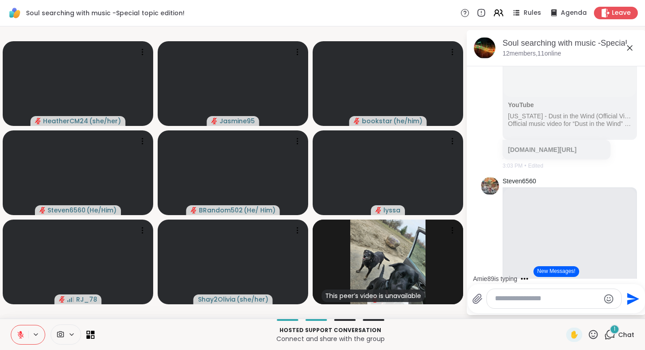
click at [555, 271] on button "New Messages!" at bounding box center [556, 271] width 45 height 11
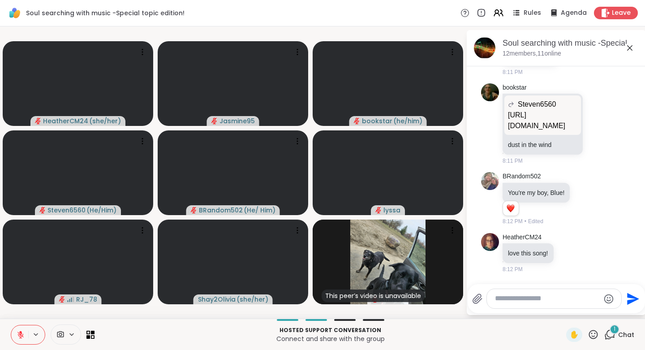
scroll to position [13828, 0]
click at [522, 300] on textarea "Type your message" at bounding box center [547, 298] width 104 height 9
type textarea "**********"
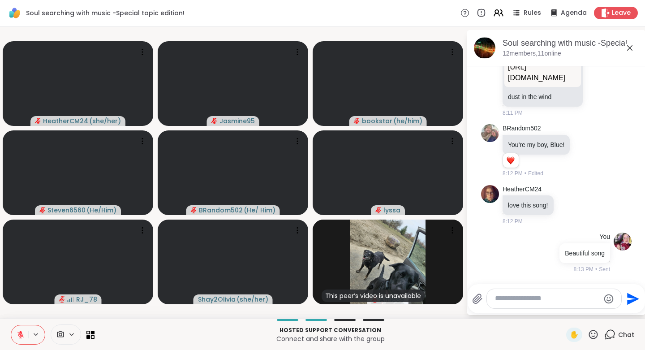
scroll to position [13876, 0]
click at [589, 332] on icon at bounding box center [593, 334] width 9 height 9
click at [563, 310] on span "❤️" at bounding box center [567, 311] width 9 height 11
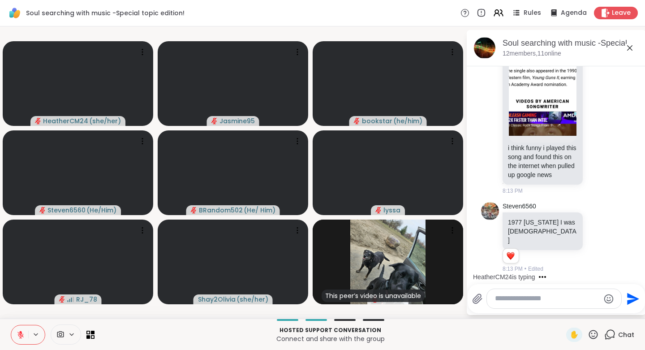
scroll to position [14632, 0]
click at [594, 241] on icon at bounding box center [598, 237] width 8 height 9
click at [594, 227] on div "Select Reaction: Heart" at bounding box center [598, 223] width 8 height 8
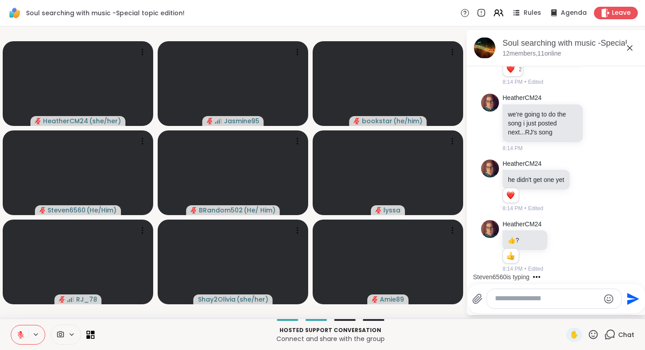
scroll to position [14819, 0]
click at [562, 246] on icon at bounding box center [563, 245] width 8 height 9
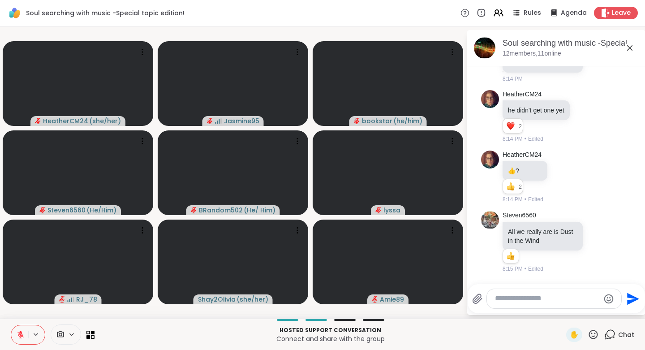
scroll to position [14888, 0]
click at [545, 173] on ul at bounding box center [563, 162] width 104 height 25
click at [590, 334] on icon at bounding box center [593, 334] width 11 height 11
click at [579, 310] on div "👍" at bounding box center [587, 311] width 16 height 14
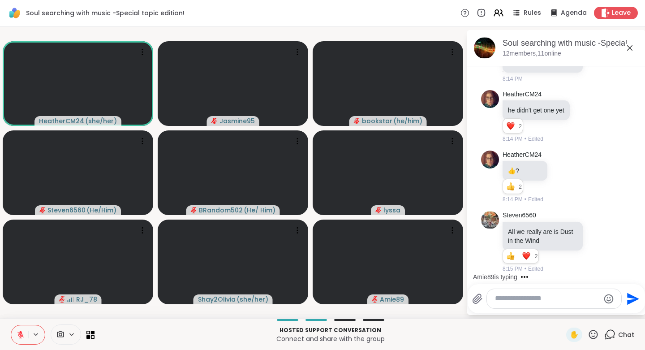
click at [500, 303] on textarea "Type your message" at bounding box center [547, 298] width 104 height 9
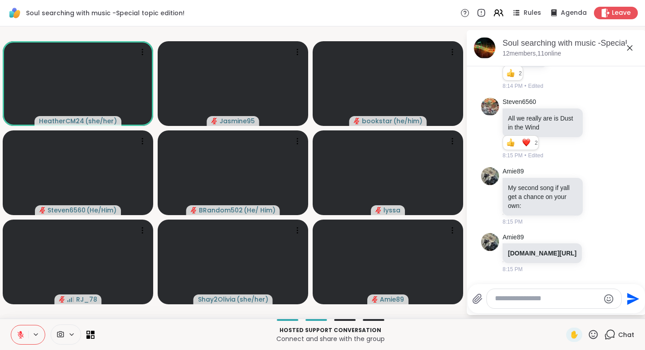
scroll to position [15028, 0]
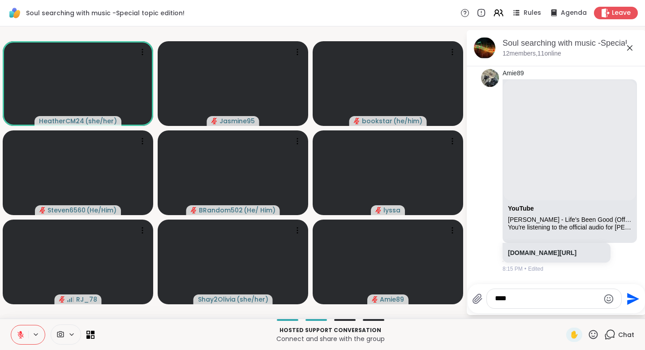
type textarea "*****"
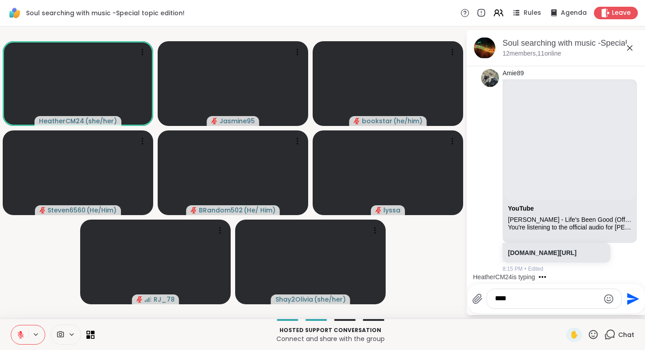
type textarea "*****"
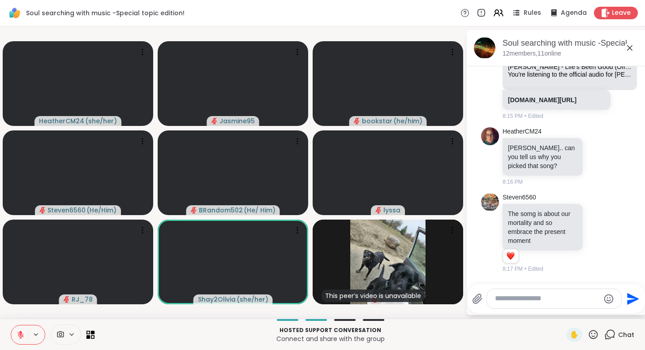
scroll to position [15327, 0]
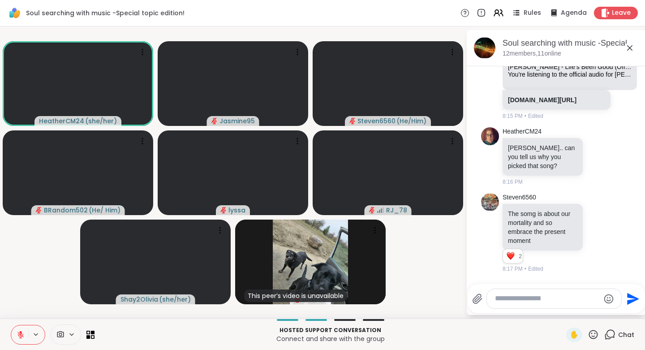
click at [536, 219] on p "The somg is about our mortality and so embrace the present moment" at bounding box center [542, 227] width 69 height 36
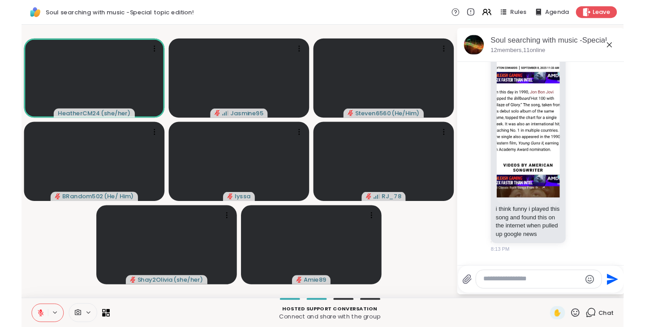
scroll to position [14077, 0]
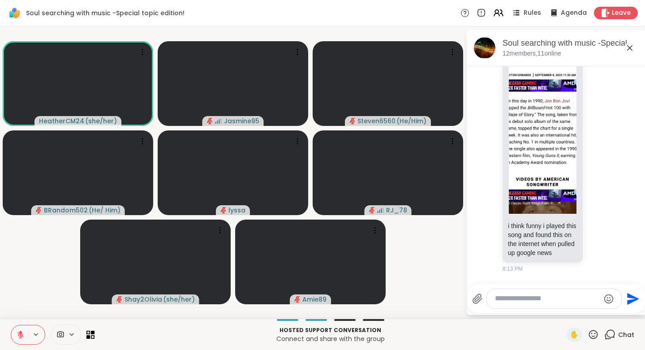
click at [590, 332] on icon at bounding box center [593, 334] width 11 height 11
click at [584, 310] on div "👍" at bounding box center [587, 311] width 16 height 14
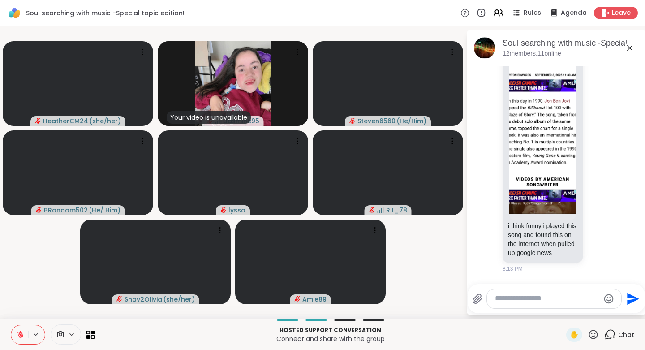
click at [397, 228] on video-player-container "HeatherCM24 ( she/her ) Your video is unavailable Jasmine95 Steven6560 ( He/Him…" at bounding box center [232, 172] width 455 height 285
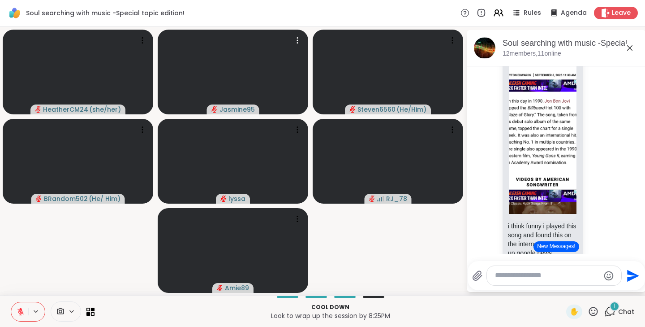
click at [338, 219] on video-player-container "HeatherCM24 ( she/her ) Jasmine95 Steven6560 ( He/Him ) BRandom502 ( He/ Him ) …" at bounding box center [232, 161] width 455 height 262
click at [547, 246] on button "New Messages!" at bounding box center [556, 246] width 45 height 11
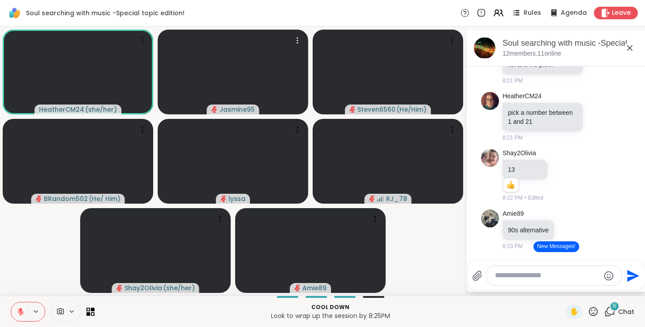
scroll to position [15617, 0]
click at [547, 249] on button "New Messages!" at bounding box center [556, 246] width 45 height 11
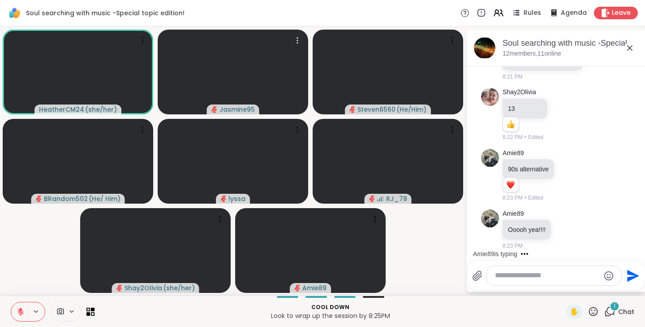
scroll to position [15891, 0]
click at [510, 275] on textarea "Type your message" at bounding box center [547, 275] width 104 height 9
type textarea "**"
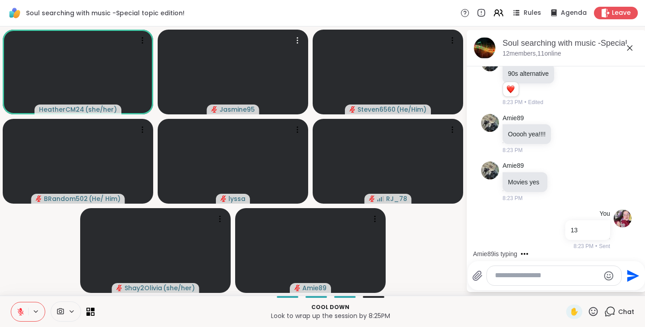
scroll to position [15986, 0]
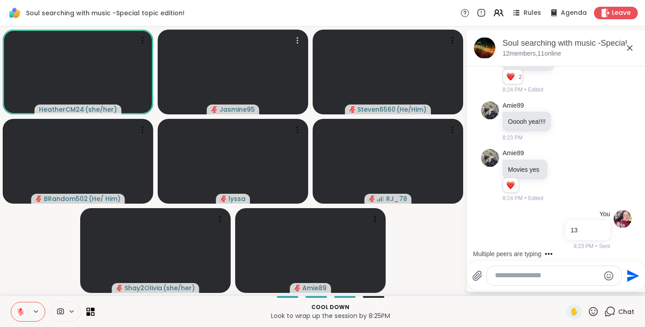
click at [589, 312] on icon at bounding box center [593, 311] width 11 height 11
click at [563, 282] on span "❤️" at bounding box center [567, 287] width 9 height 11
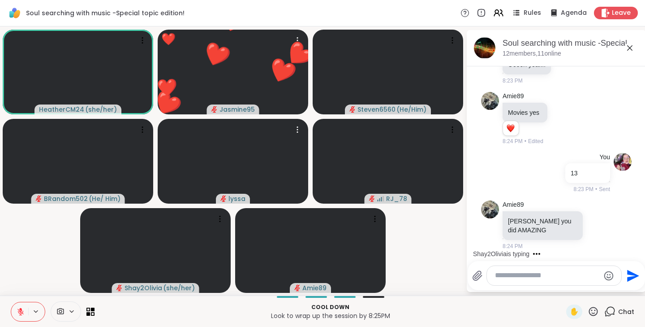
scroll to position [16056, 0]
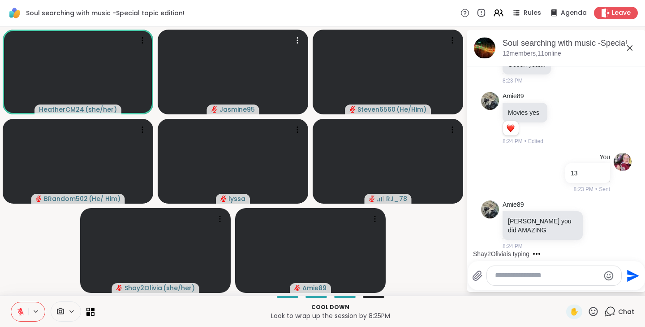
click at [588, 310] on icon at bounding box center [593, 311] width 11 height 11
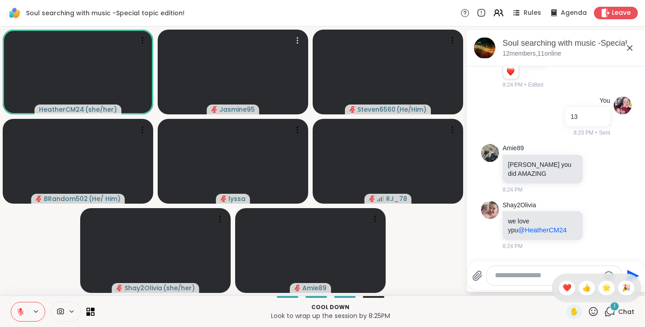
scroll to position [16112, 0]
click at [602, 287] on span "🌟" at bounding box center [606, 287] width 9 height 11
click at [506, 277] on textarea "Type your message" at bounding box center [547, 275] width 104 height 9
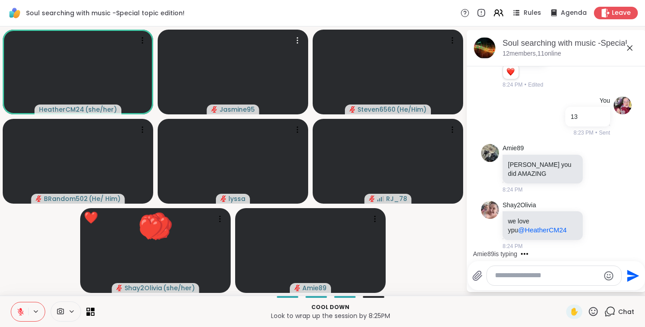
type textarea "*"
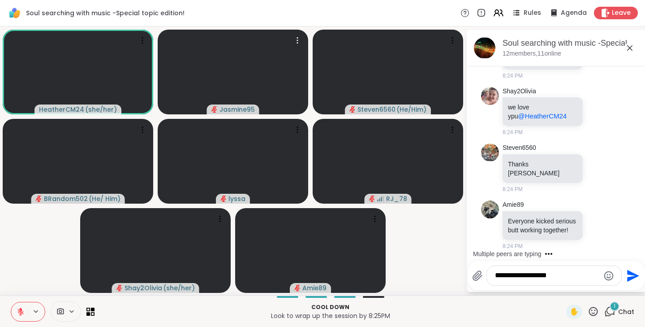
scroll to position [16226, 0]
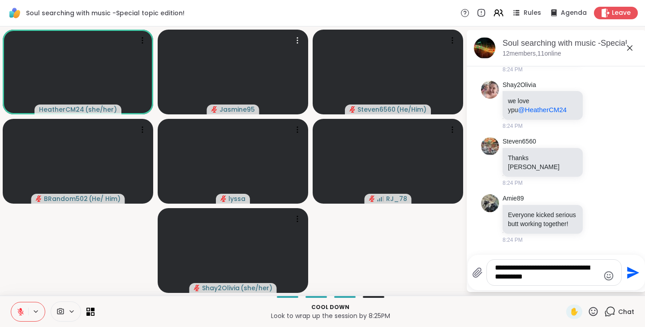
type textarea "**********"
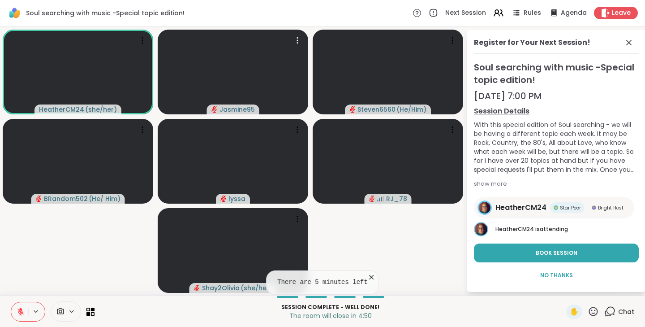
click at [526, 254] on button "Book Session" at bounding box center [556, 252] width 165 height 19
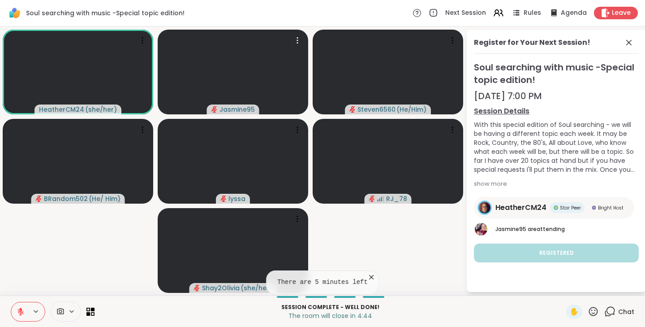
click at [606, 314] on icon at bounding box center [609, 311] width 11 height 11
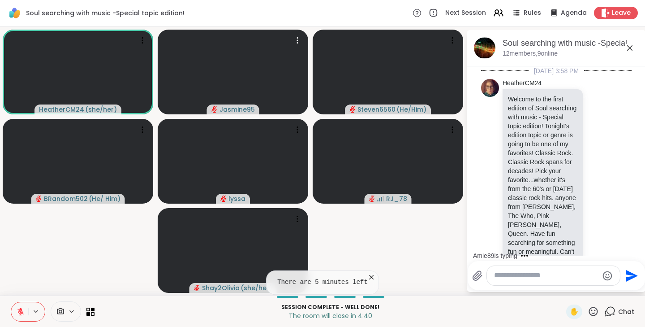
scroll to position [16217, 0]
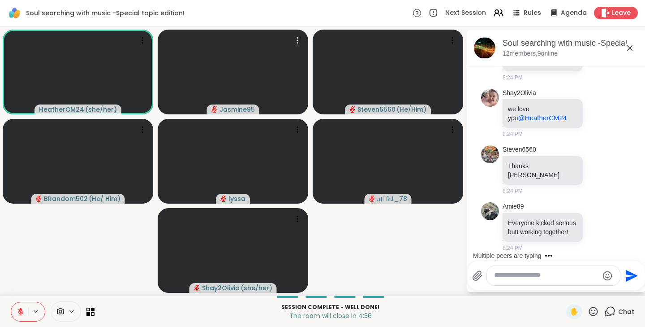
click at [513, 279] on textarea "Type your message" at bounding box center [546, 275] width 104 height 9
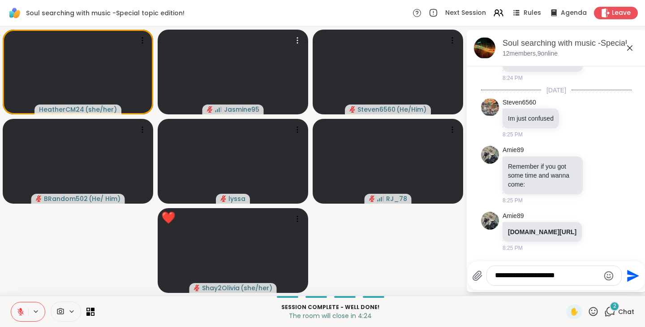
scroll to position [16414, 0]
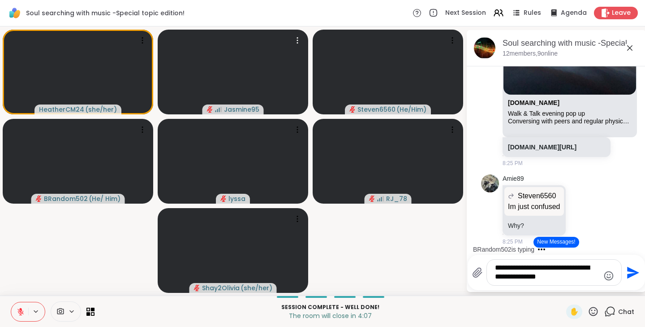
type textarea "**********"
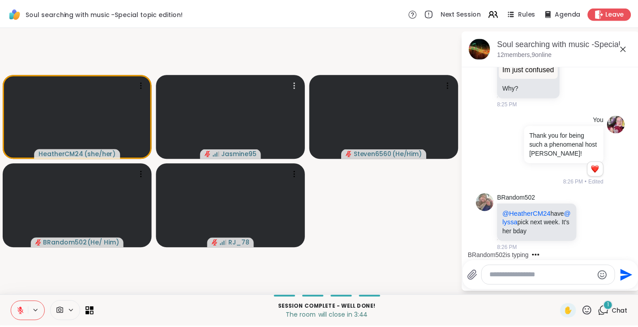
scroll to position [16792, 0]
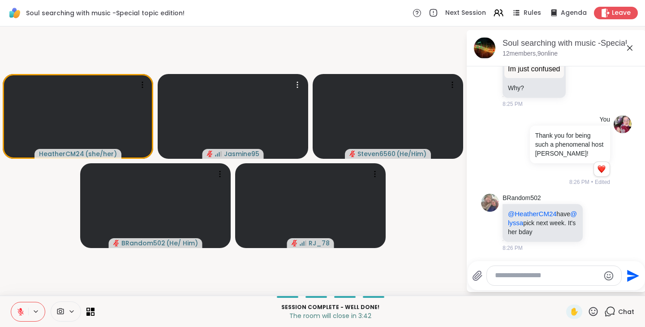
click at [612, 13] on span "Leave" at bounding box center [621, 13] width 19 height 9
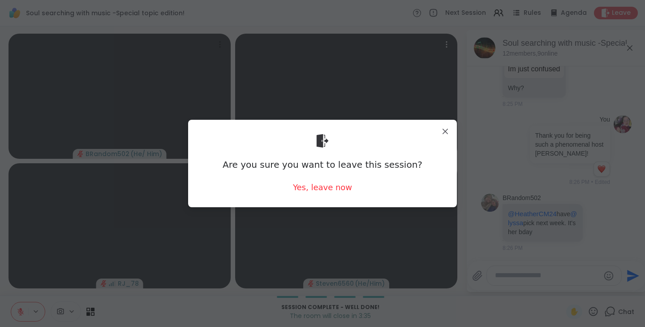
click at [341, 189] on div "Yes, leave now" at bounding box center [322, 186] width 59 height 11
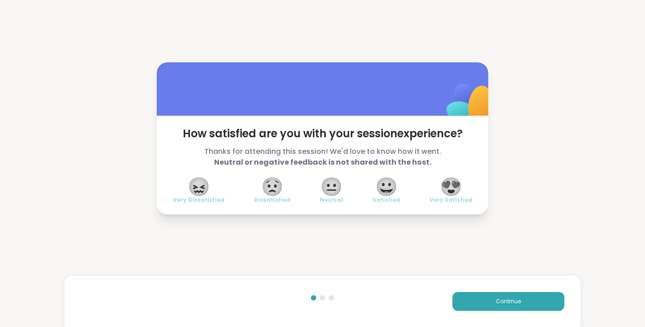
click at [454, 187] on span "😍" at bounding box center [451, 186] width 22 height 16
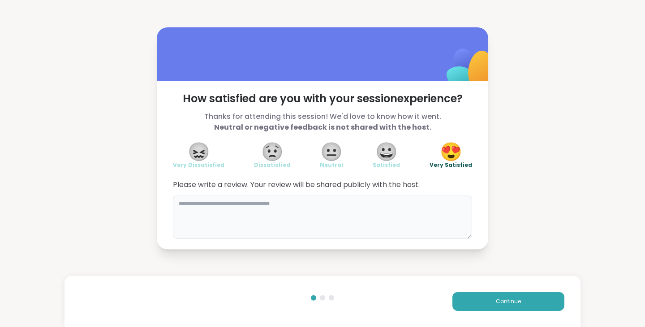
click at [199, 206] on textarea at bounding box center [322, 216] width 299 height 43
type textarea "*"
type textarea "**********"
click at [508, 301] on span "Continue" at bounding box center [508, 301] width 25 height 8
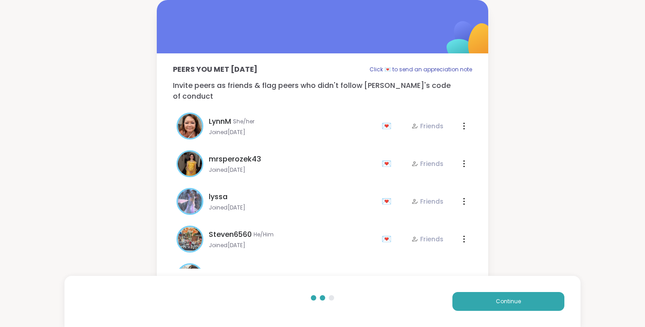
click at [496, 305] on span "Continue" at bounding box center [508, 301] width 25 height 8
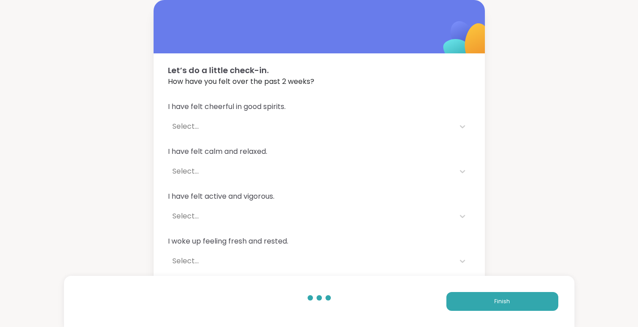
click at [518, 302] on button "Finish" at bounding box center [503, 301] width 112 height 19
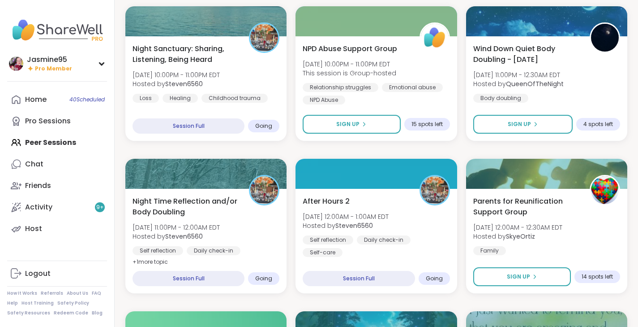
scroll to position [895, 0]
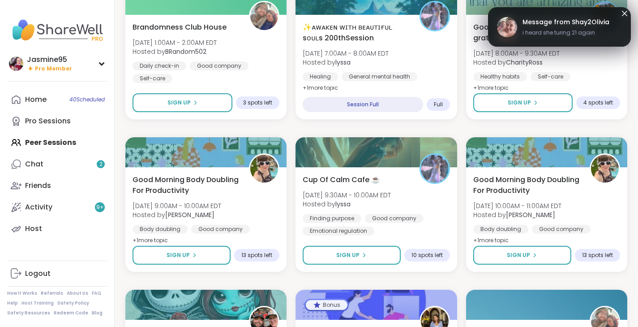
scroll to position [1206, 0]
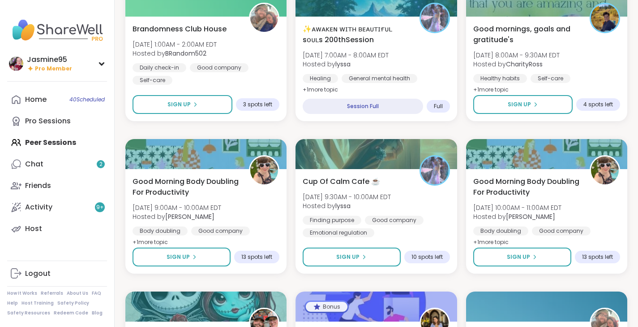
click at [70, 166] on link "Chat 2" at bounding box center [57, 164] width 100 height 22
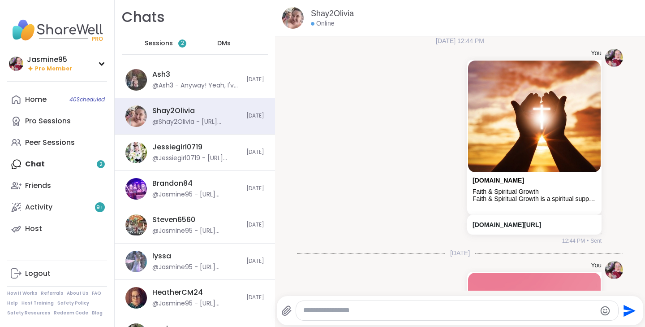
scroll to position [400, 0]
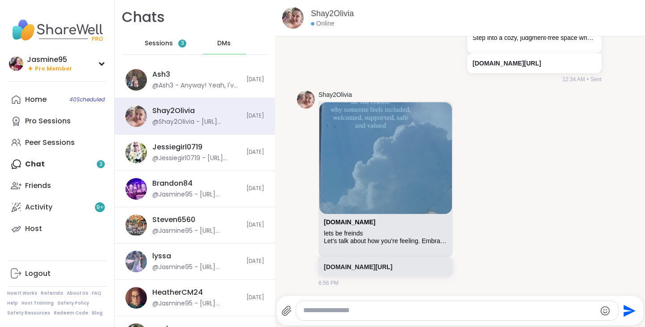
click at [170, 43] on span "Sessions" at bounding box center [159, 43] width 28 height 9
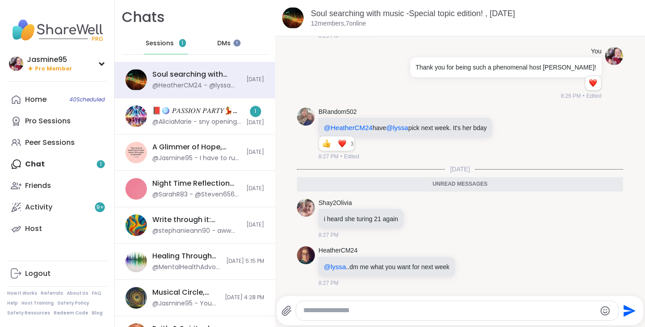
click at [198, 113] on div "📕🪩 𝑃𝐴𝑆𝑆𝐼𝑂𝑁 𝑃𝐴𝑅𝑇𝑌💃🎶, [DATE]" at bounding box center [196, 111] width 89 height 10
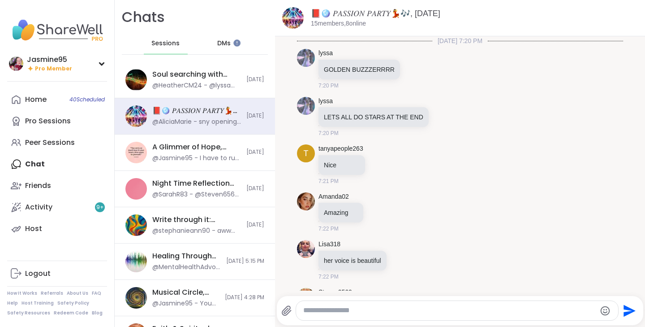
scroll to position [6924, 0]
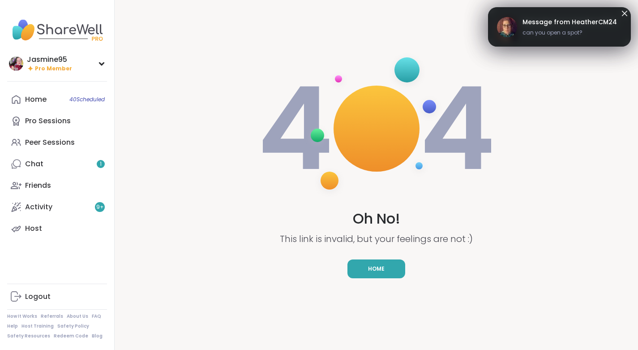
click at [382, 267] on span "Home" at bounding box center [376, 269] width 17 height 8
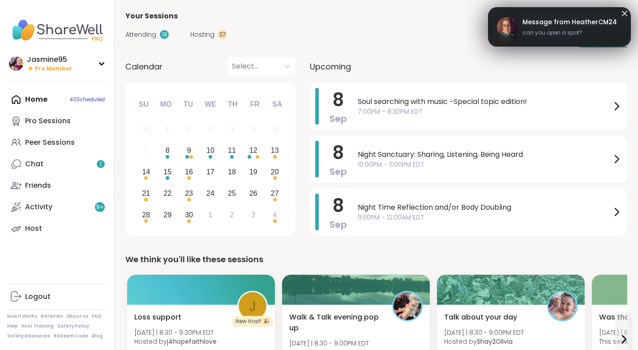
click at [561, 31] on span "can you open a spot?" at bounding box center [570, 33] width 95 height 8
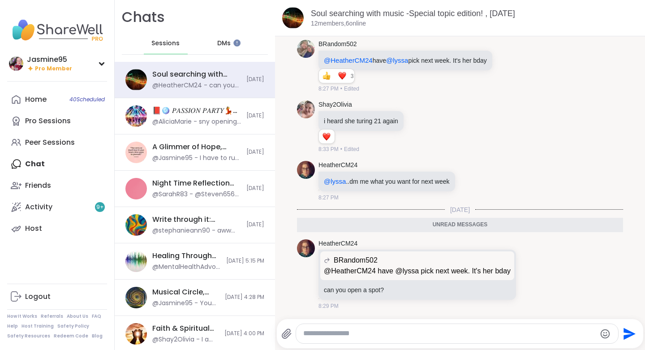
click at [523, 26] on div "Soul searching with music -Special topic edition! , [DATE] members, 6 online" at bounding box center [474, 18] width 327 height 20
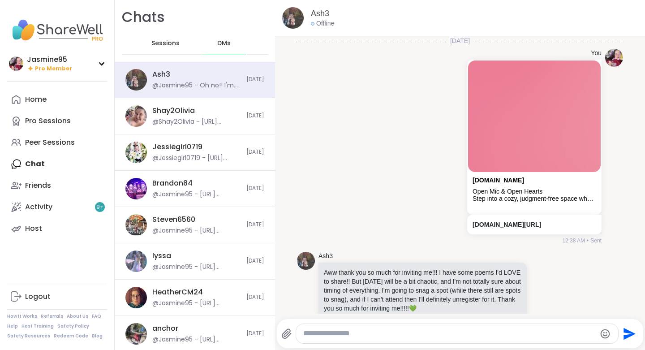
scroll to position [543, 0]
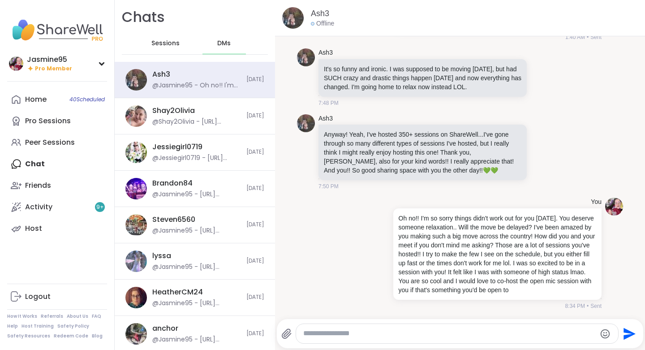
click at [61, 142] on div "Peer Sessions" at bounding box center [50, 143] width 50 height 10
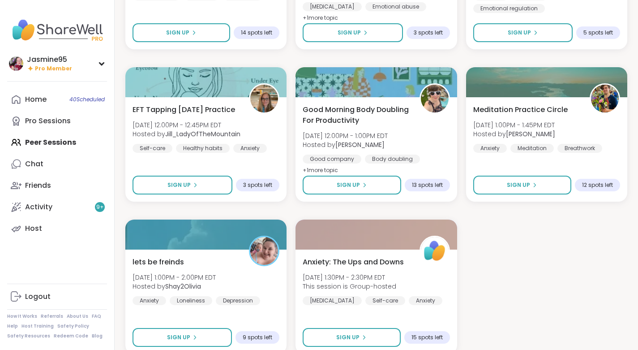
scroll to position [1585, 0]
